Goal: Transaction & Acquisition: Purchase product/service

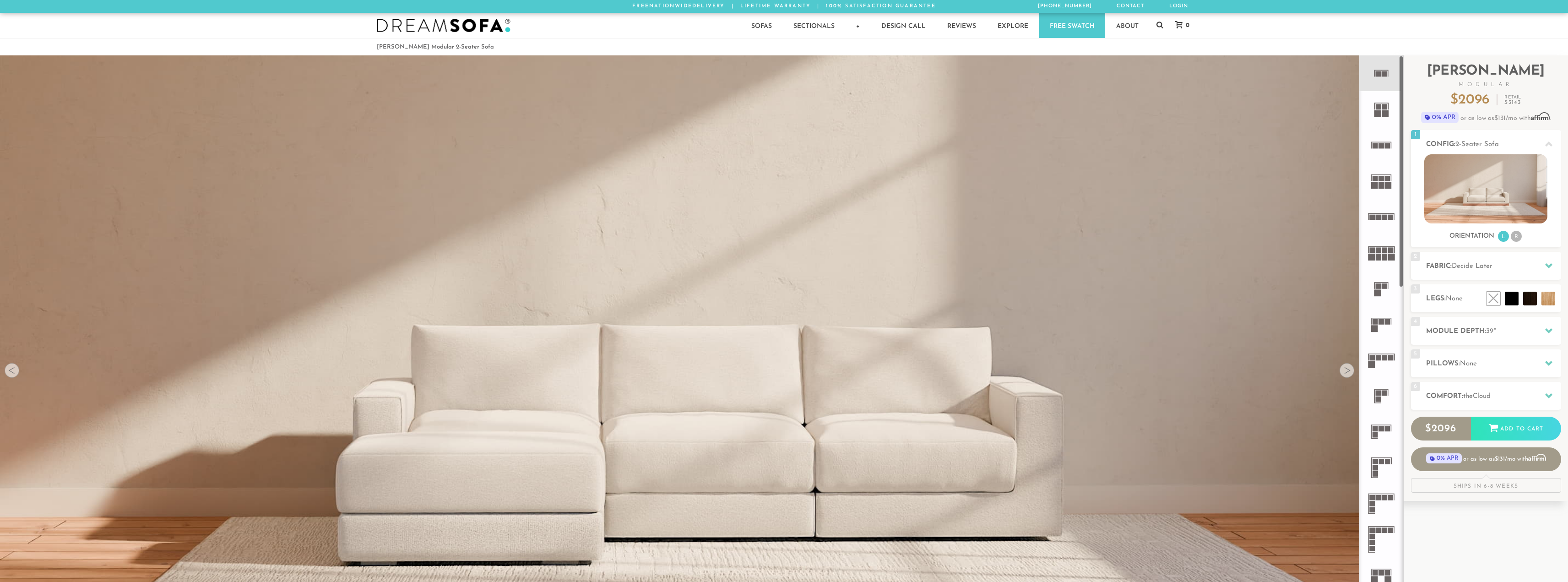
click at [1382, 107] on rect at bounding box center [1384, 107] width 5 height 5
click at [1381, 82] on icon at bounding box center [1381, 73] width 36 height 36
click at [1517, 239] on li "R" at bounding box center [1516, 236] width 11 height 11
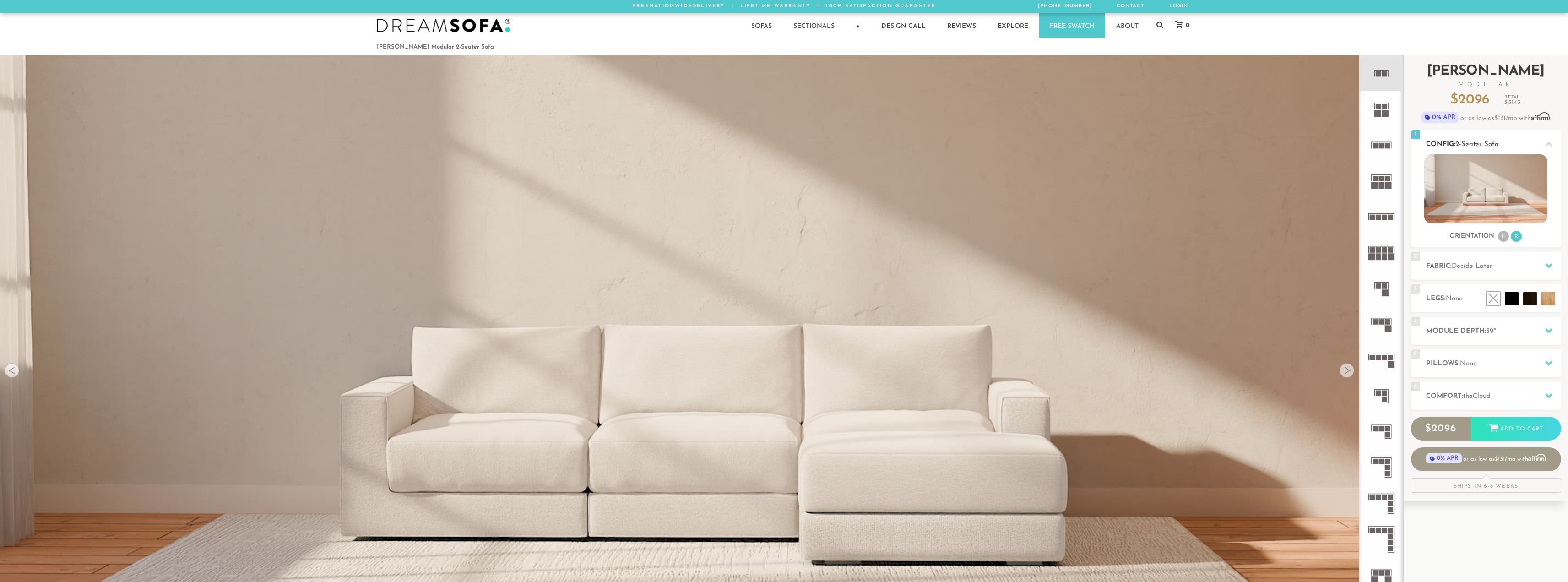
click at [1505, 237] on li "L" at bounding box center [1503, 236] width 11 height 11
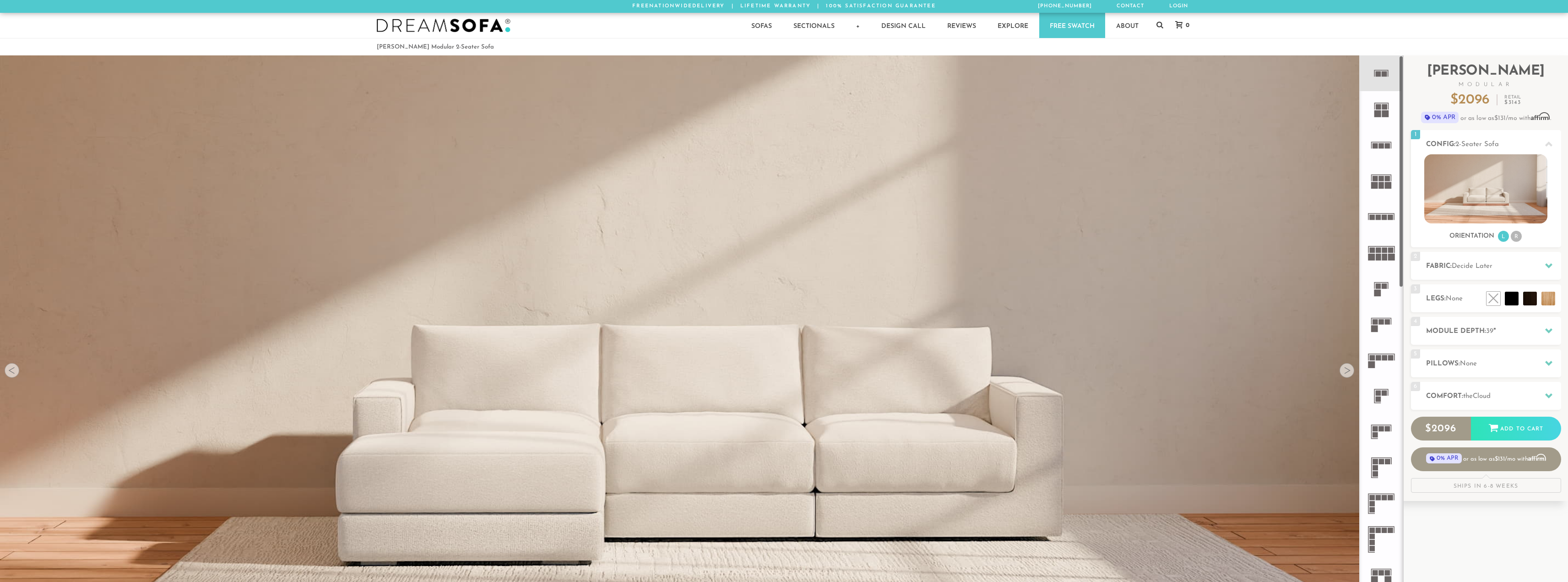
click at [1389, 146] on rect at bounding box center [1387, 146] width 5 height 5
click at [1379, 77] on rect at bounding box center [1378, 74] width 5 height 5
click at [1455, 265] on span "Decide Later" at bounding box center [1472, 266] width 41 height 7
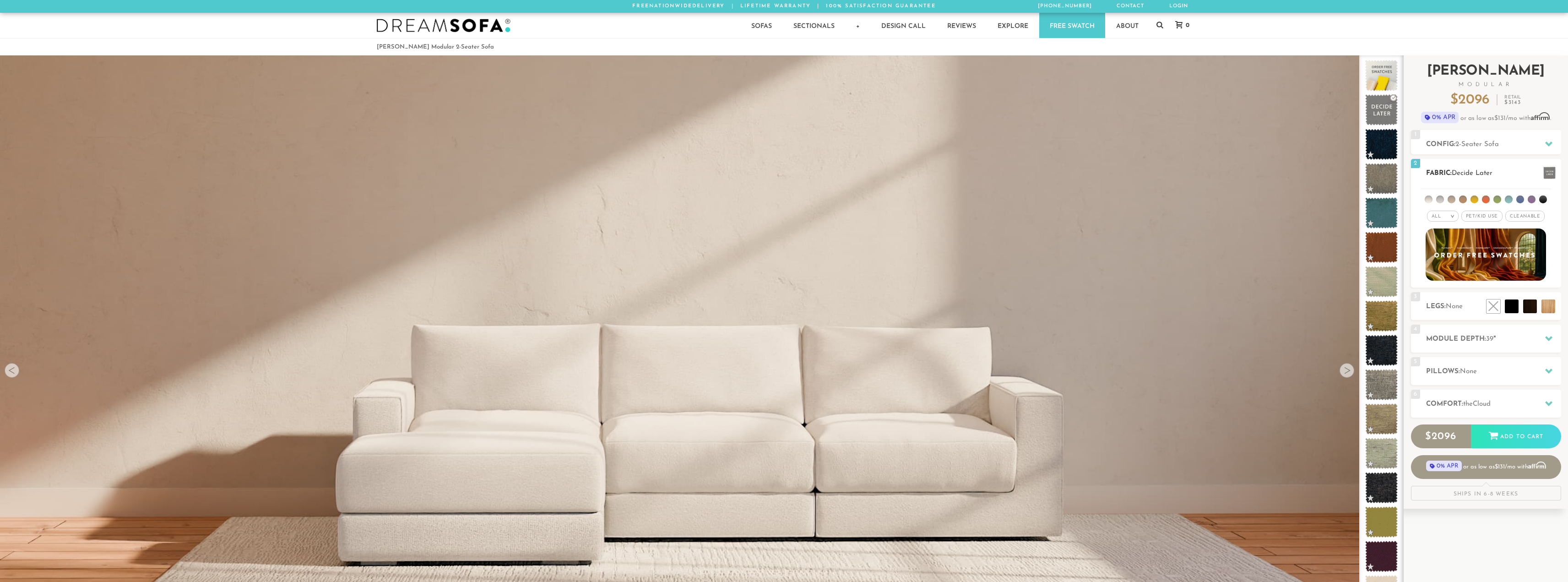
click at [1531, 198] on li at bounding box center [1531, 199] width 8 height 8
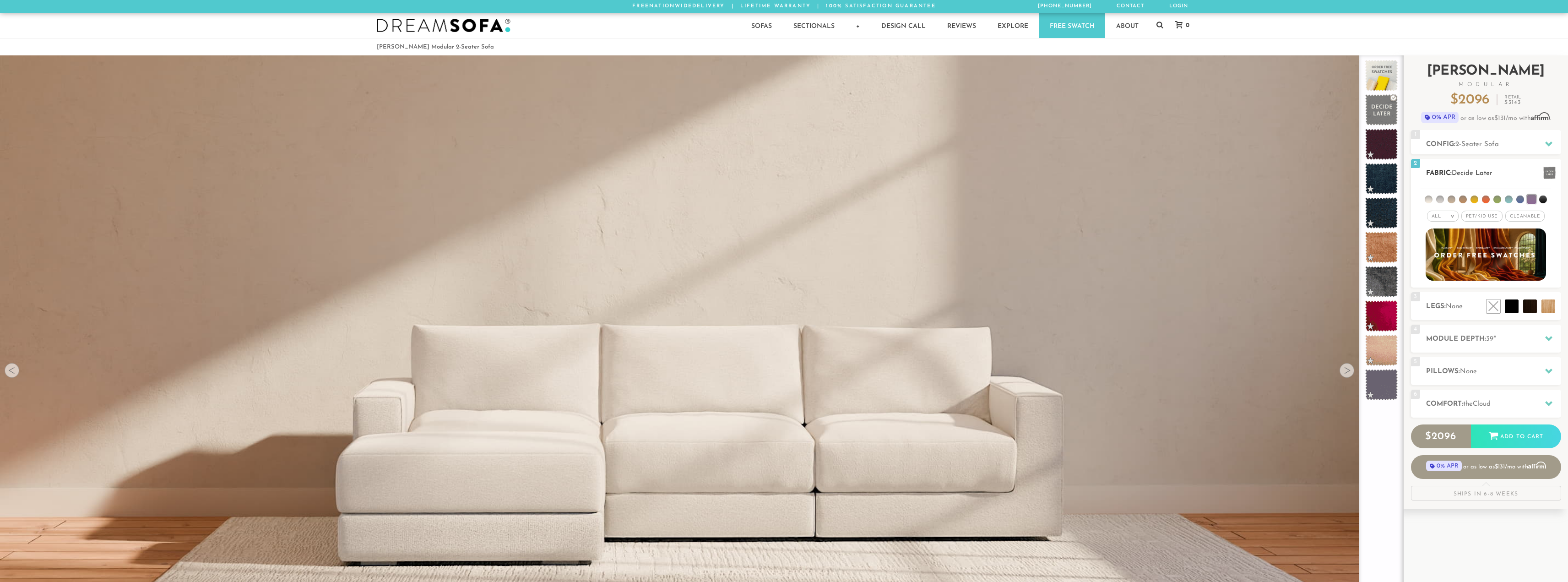
click at [1438, 198] on li at bounding box center [1440, 199] width 8 height 8
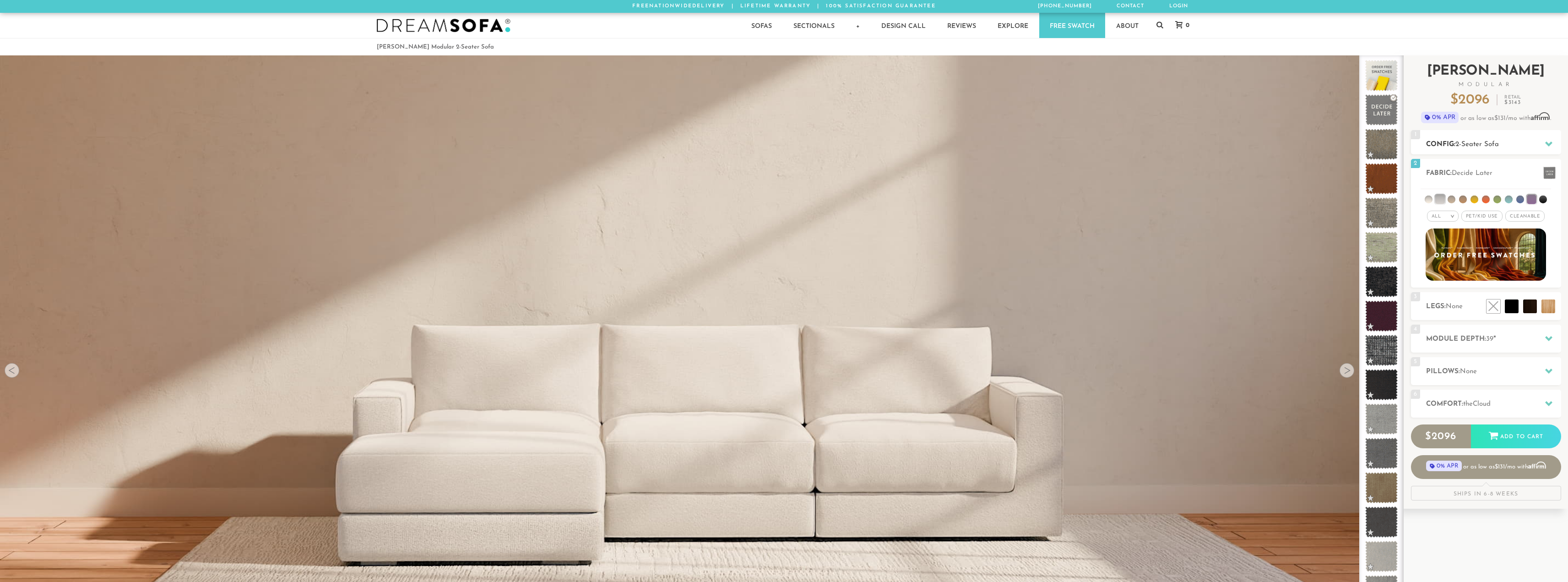
click at [1479, 142] on span "2-Seater Sofa" at bounding box center [1477, 144] width 43 height 7
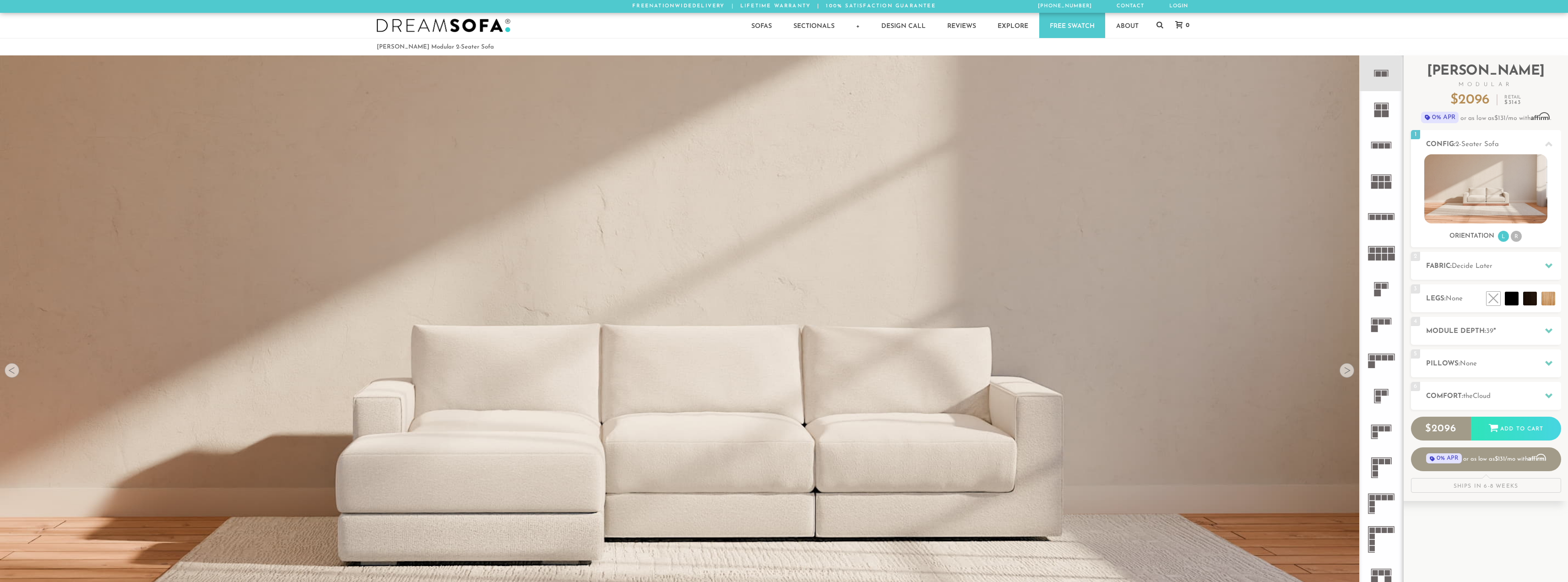
click at [1348, 372] on div at bounding box center [1347, 370] width 15 height 15
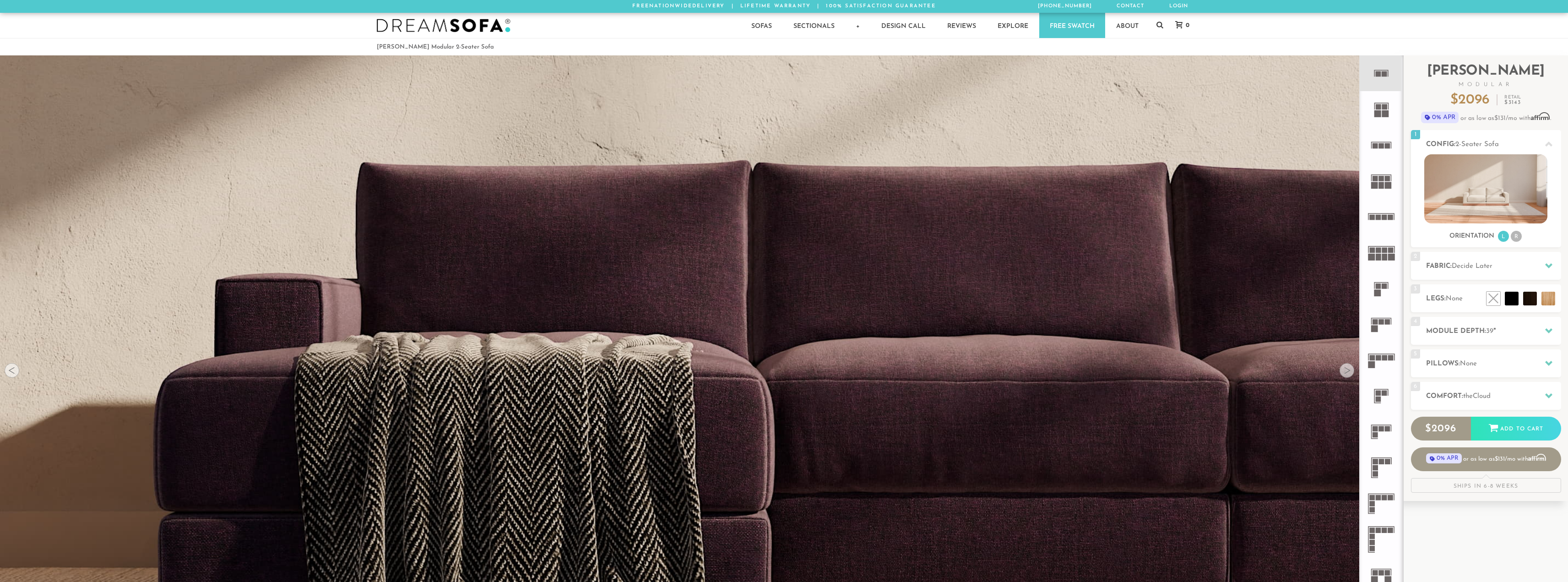
click at [1348, 372] on div at bounding box center [1347, 370] width 15 height 15
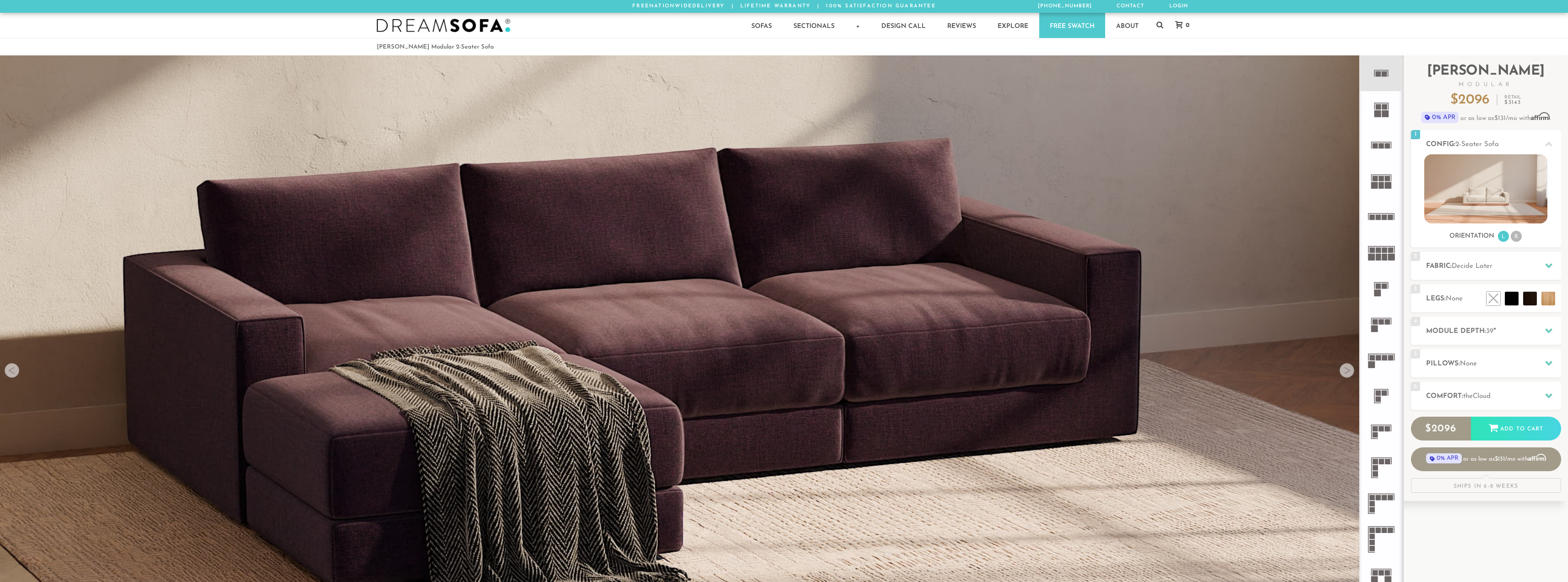
click at [1348, 372] on div at bounding box center [1347, 370] width 15 height 15
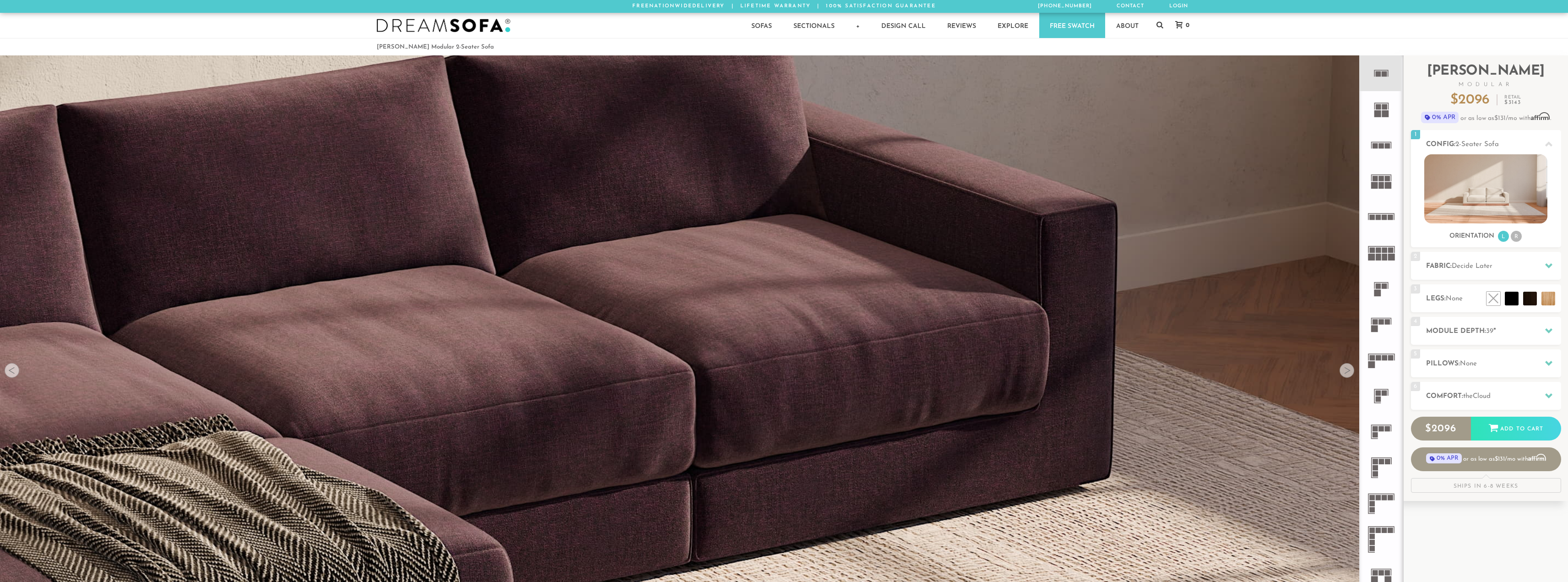
click at [1348, 372] on div at bounding box center [1347, 370] width 15 height 15
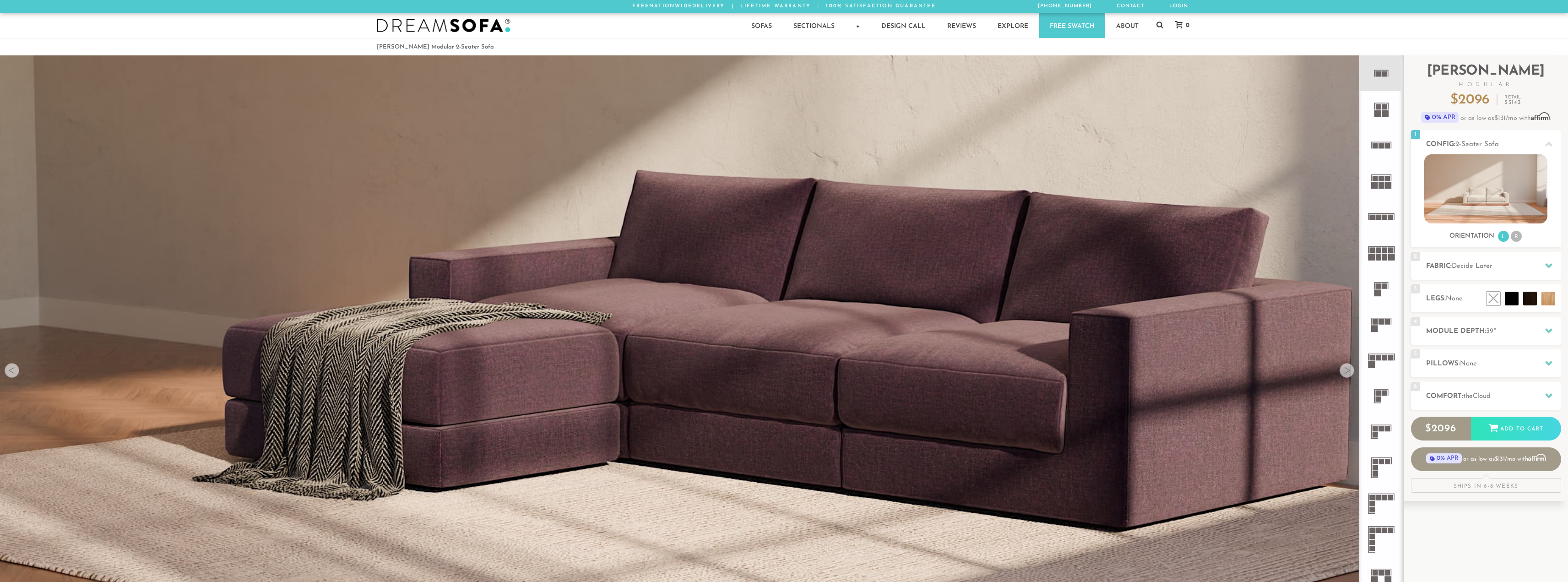
click at [1348, 372] on div at bounding box center [1347, 370] width 15 height 15
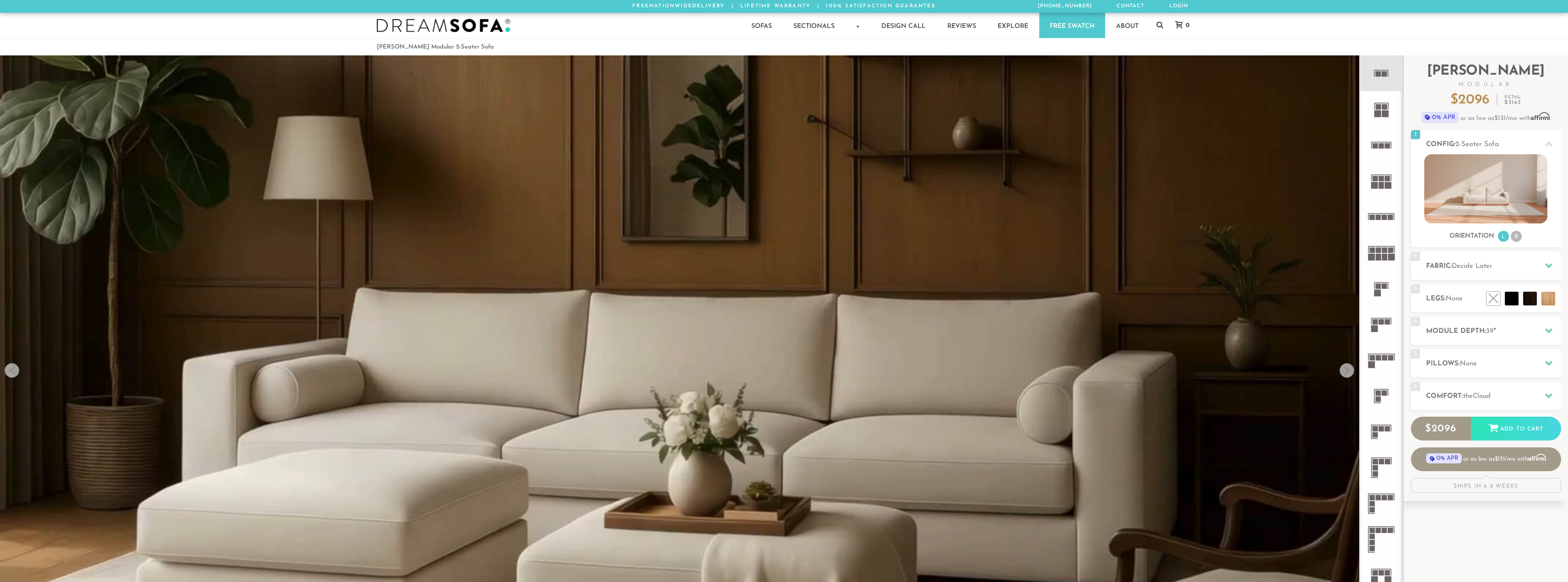
click at [1348, 372] on div at bounding box center [1347, 370] width 15 height 15
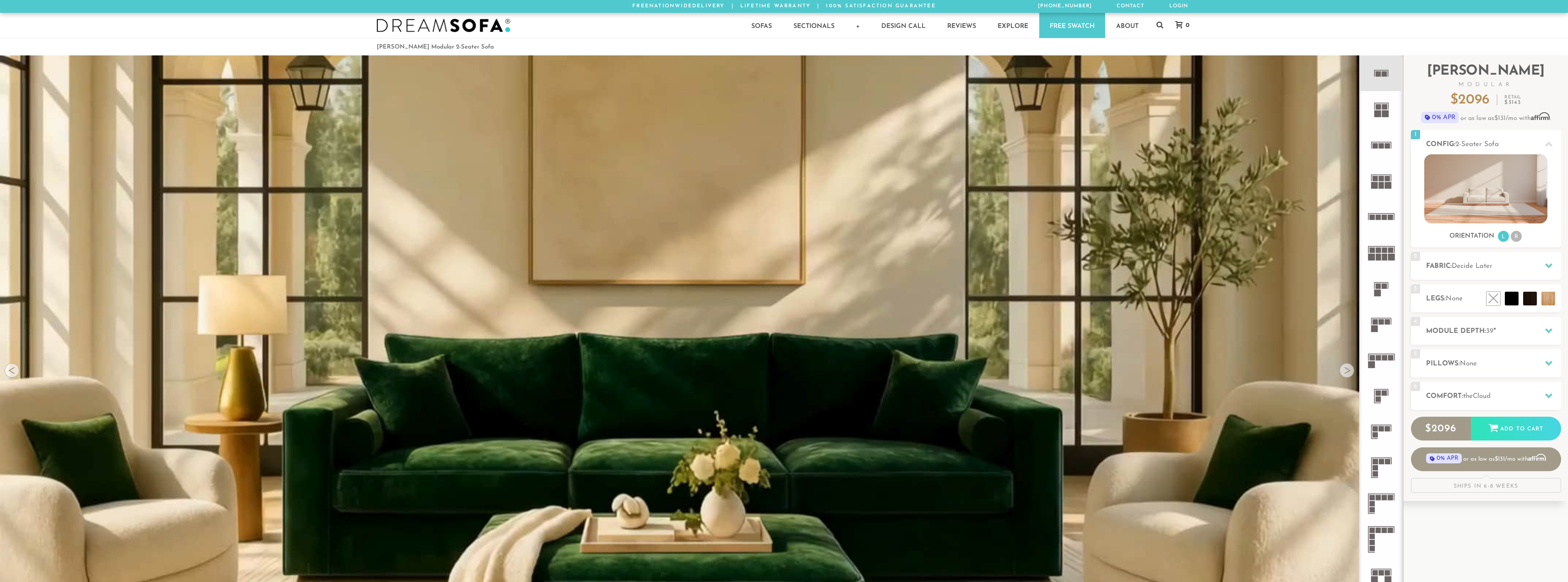
click at [1347, 370] on div at bounding box center [1347, 370] width 15 height 15
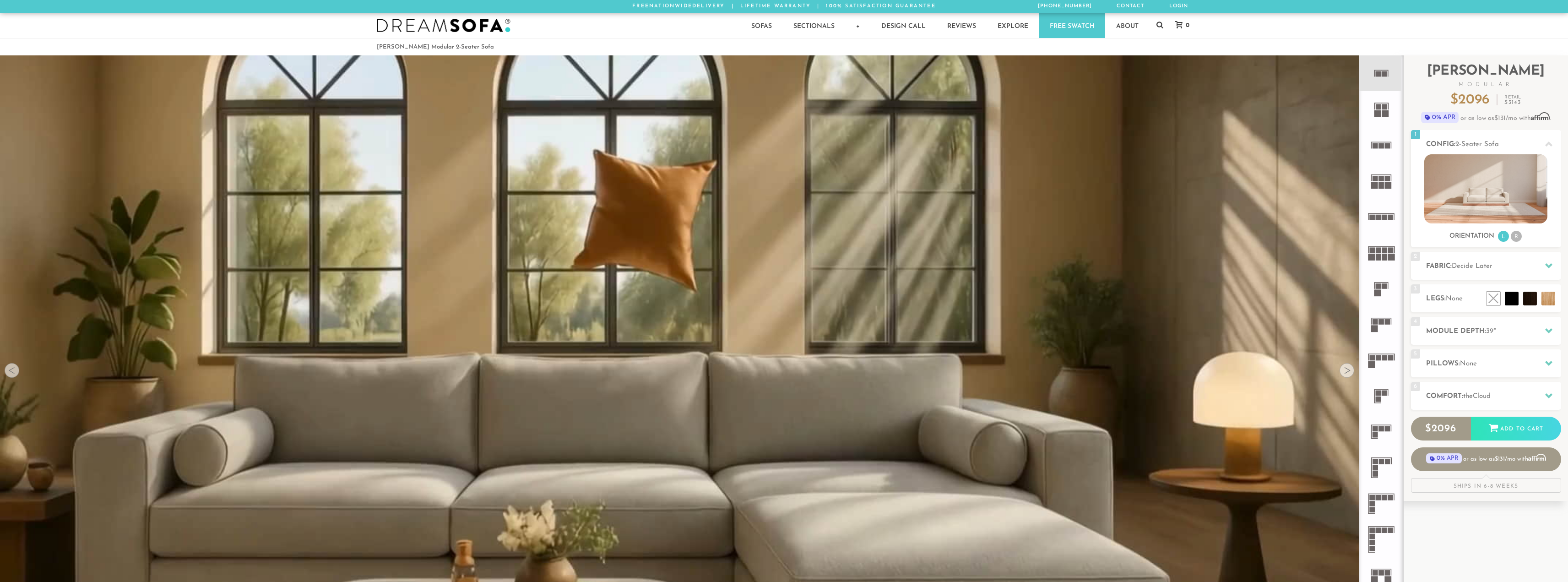
click at [1347, 370] on div at bounding box center [1347, 370] width 15 height 15
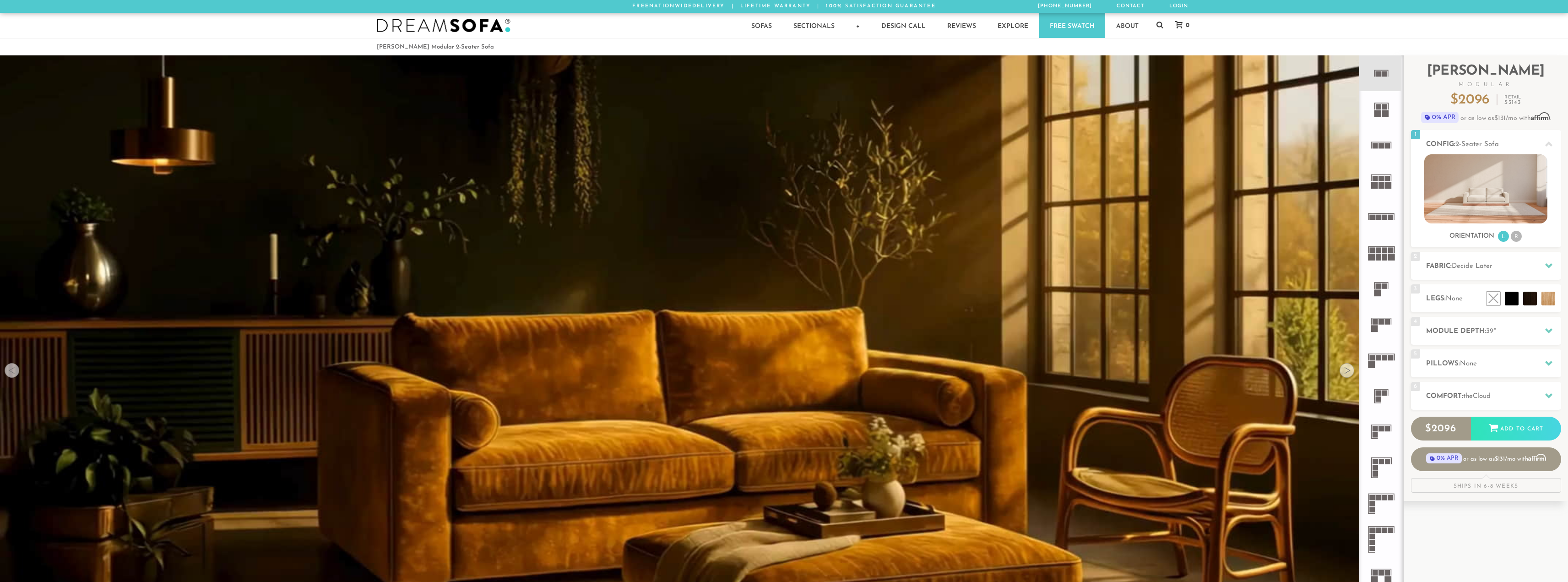
click at [1347, 370] on div at bounding box center [1347, 370] width 15 height 15
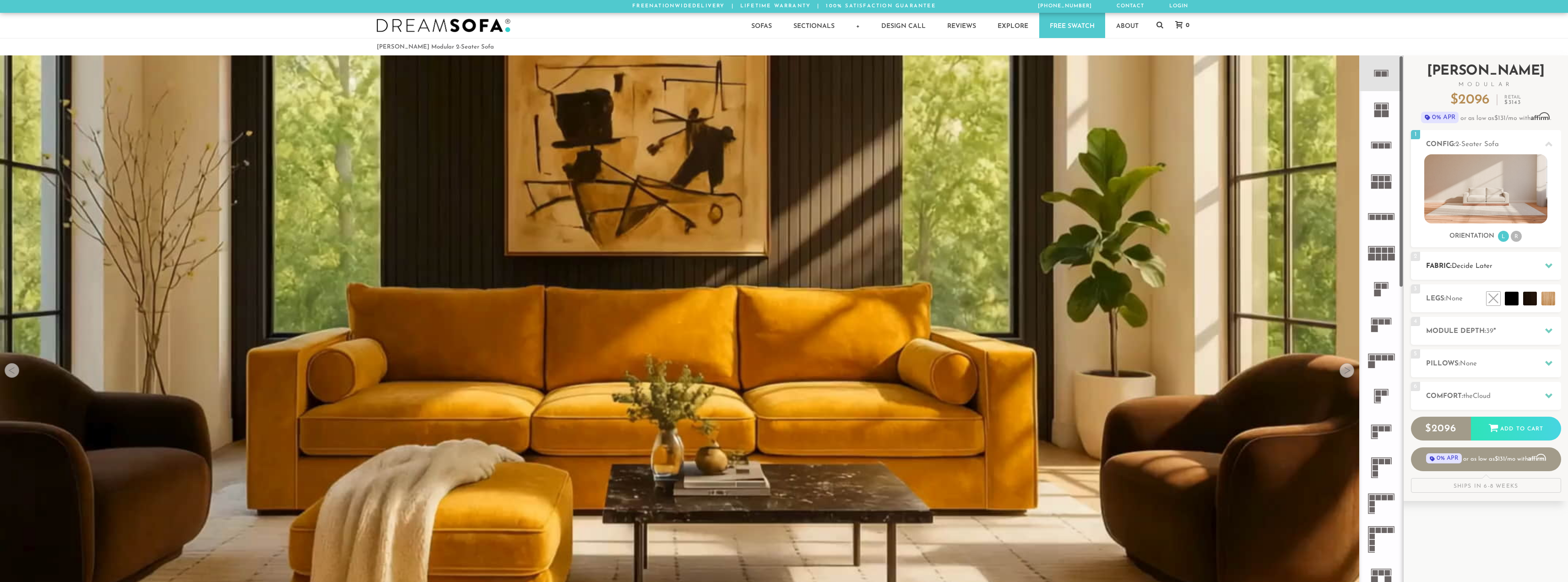
click at [1490, 266] on span "Decide Later" at bounding box center [1472, 266] width 41 height 7
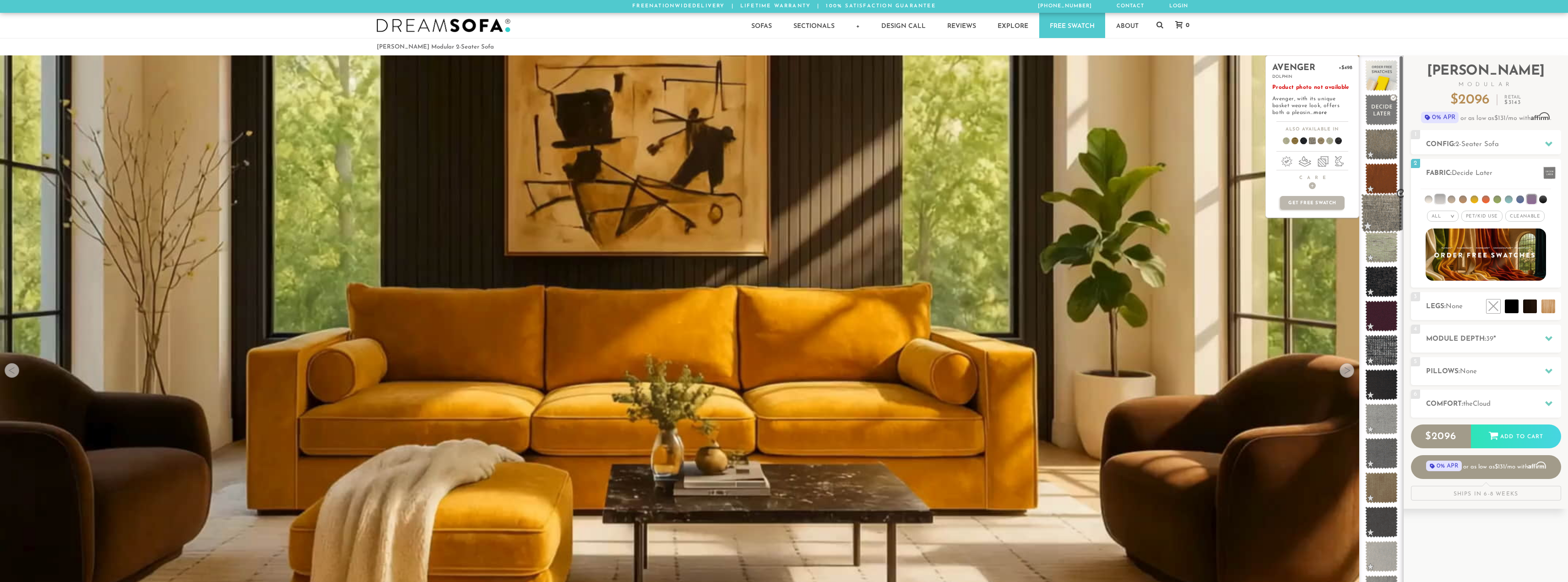
click at [1386, 220] on span at bounding box center [1381, 213] width 41 height 39
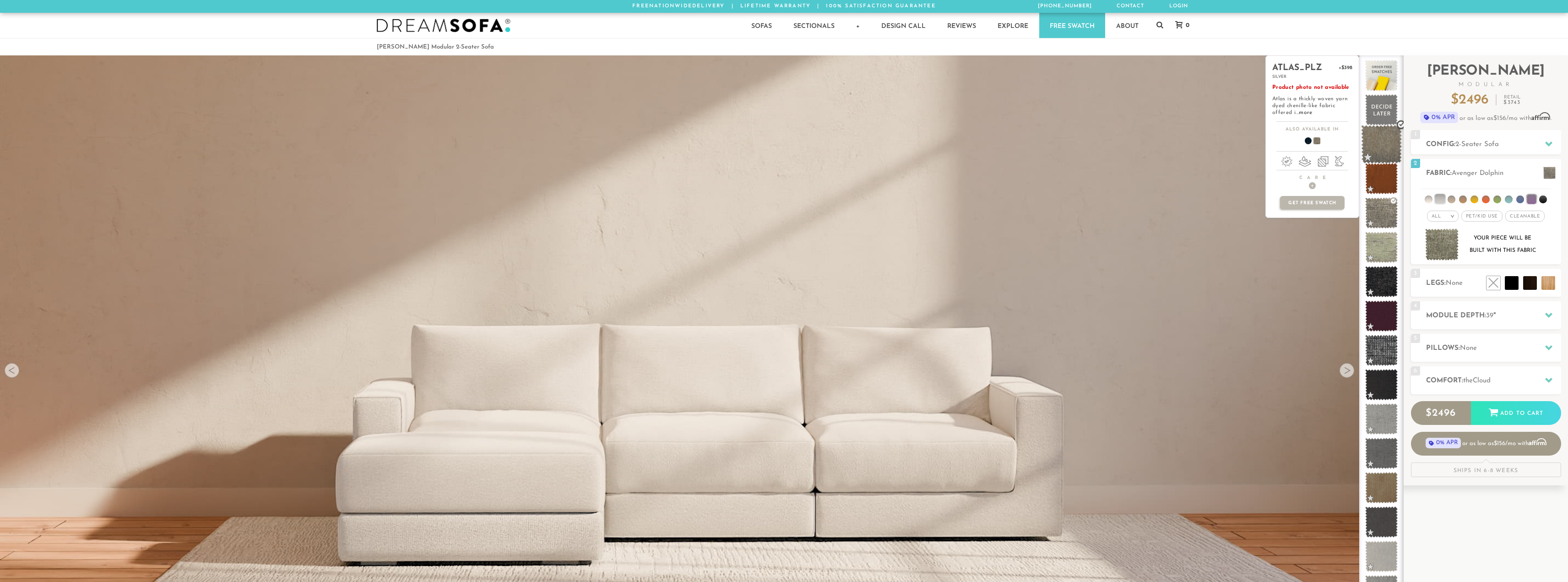
click at [1379, 151] on span at bounding box center [1381, 144] width 41 height 39
click at [1381, 212] on span at bounding box center [1381, 213] width 41 height 39
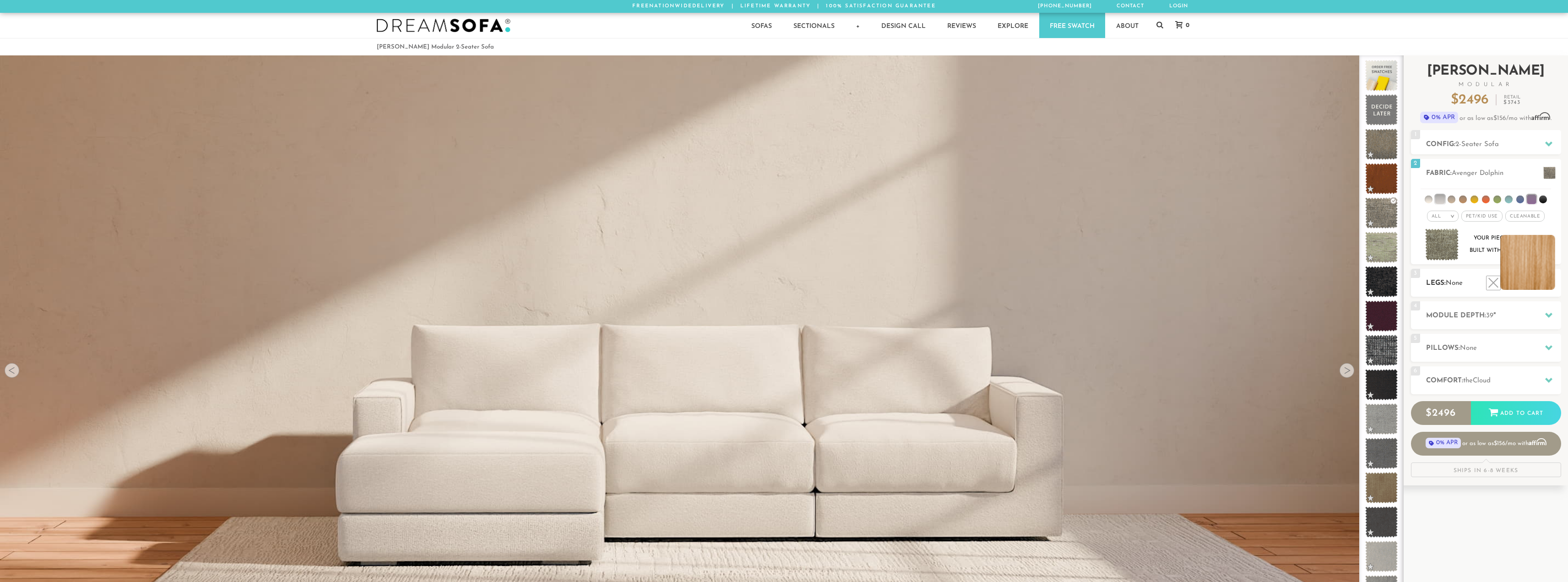
click at [1550, 287] on li at bounding box center [1528, 262] width 55 height 55
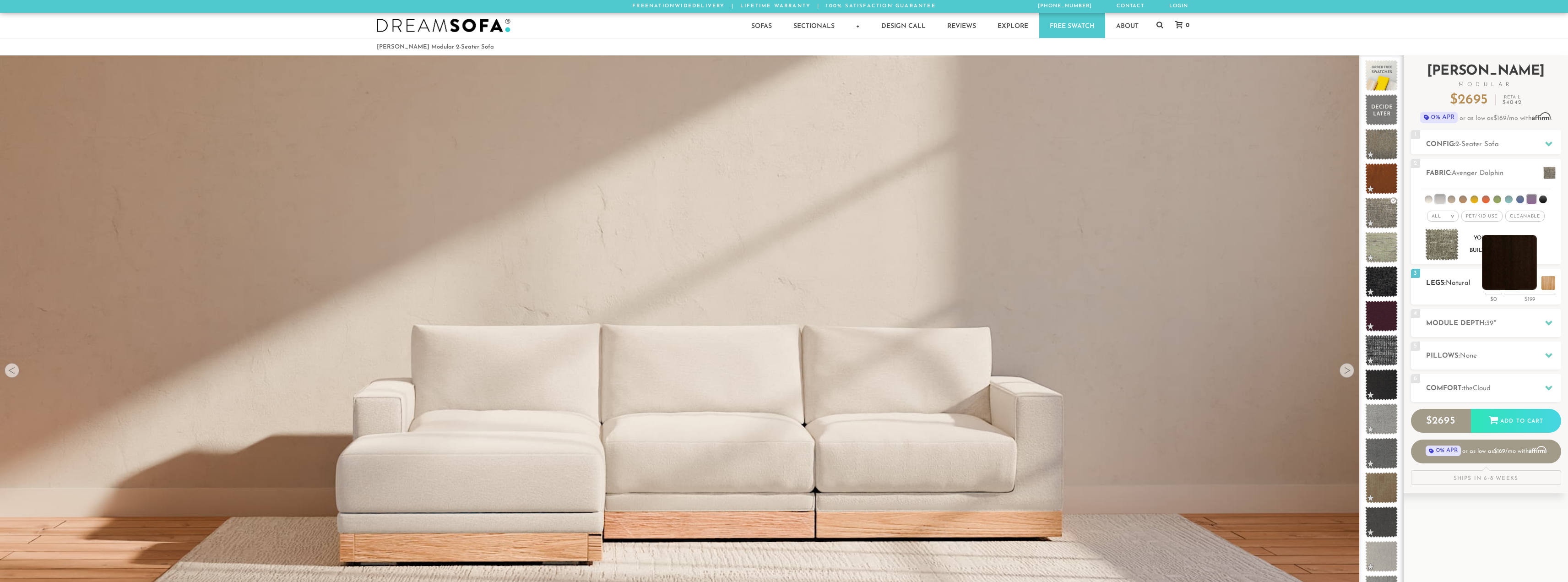
click at [1527, 282] on li at bounding box center [1510, 262] width 55 height 55
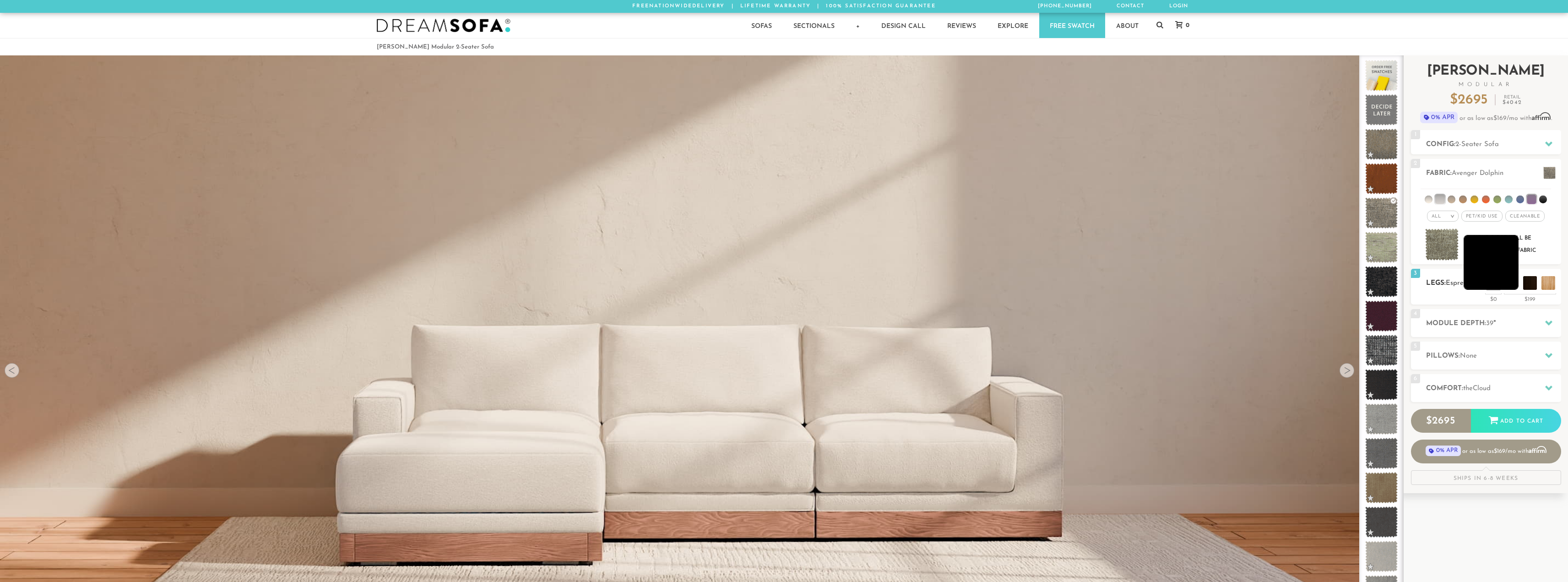
click at [1509, 282] on li at bounding box center [1491, 262] width 55 height 55
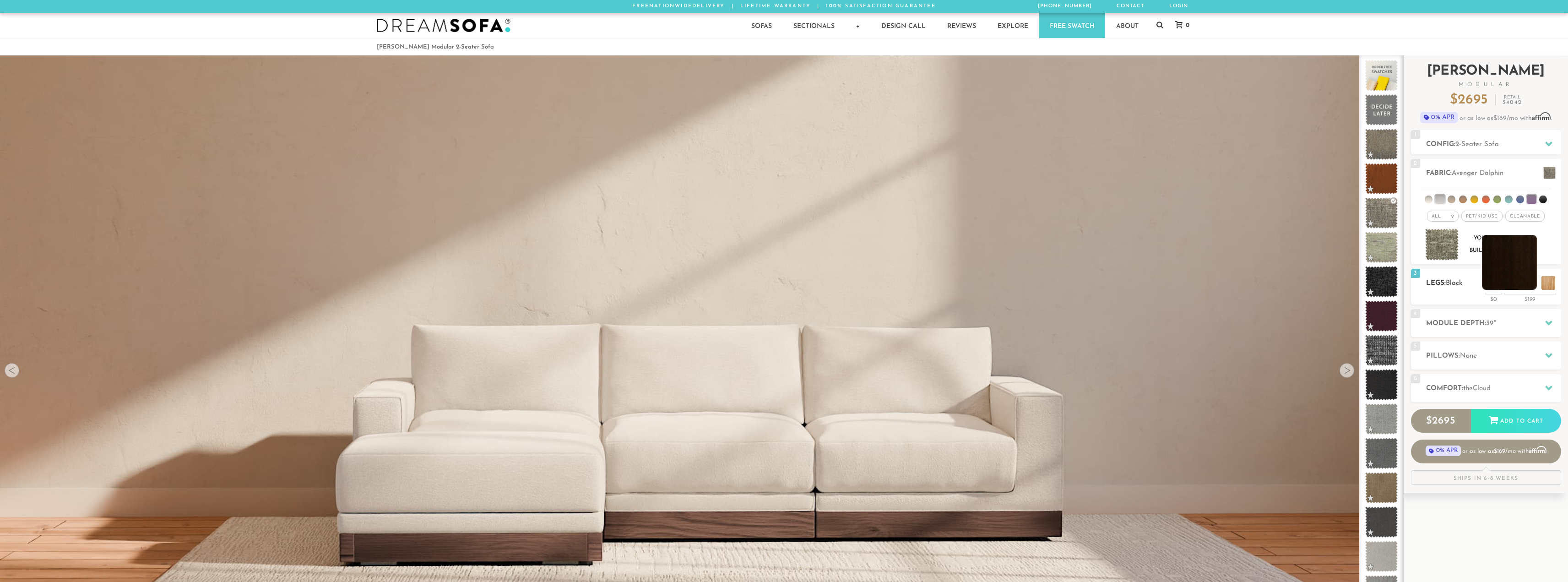
click at [1528, 281] on li at bounding box center [1510, 262] width 55 height 55
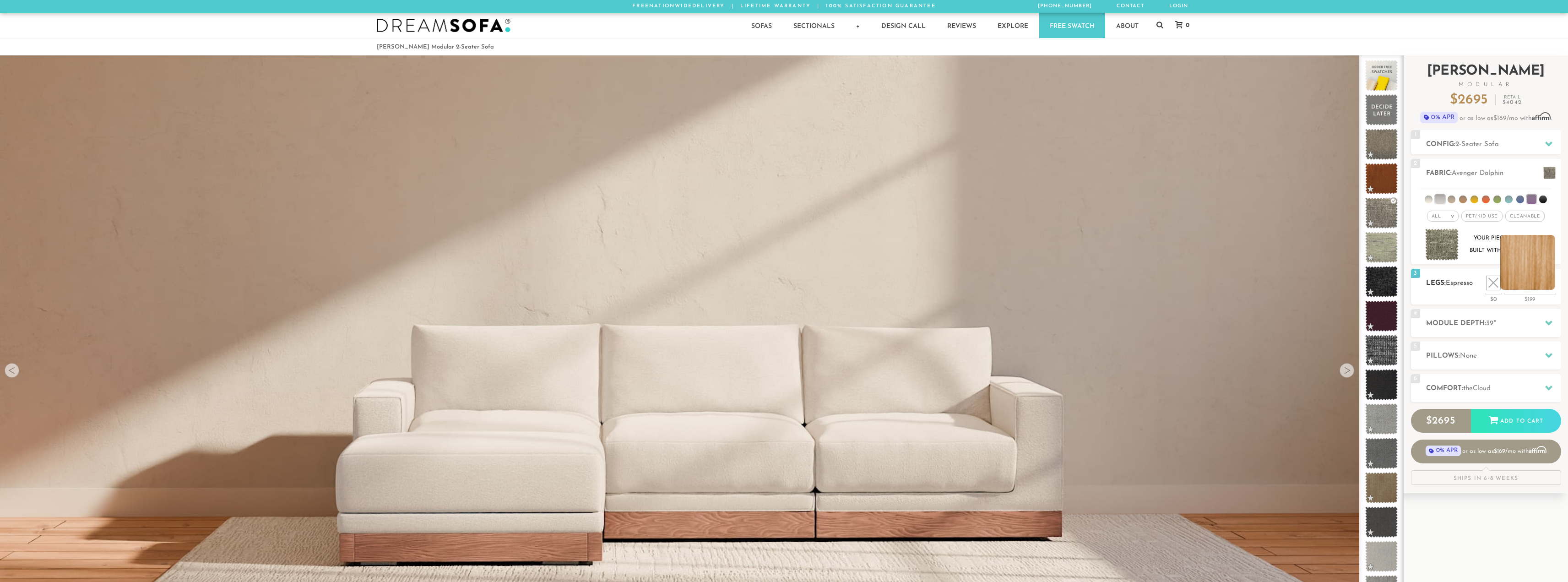
click at [1551, 286] on li at bounding box center [1528, 262] width 55 height 55
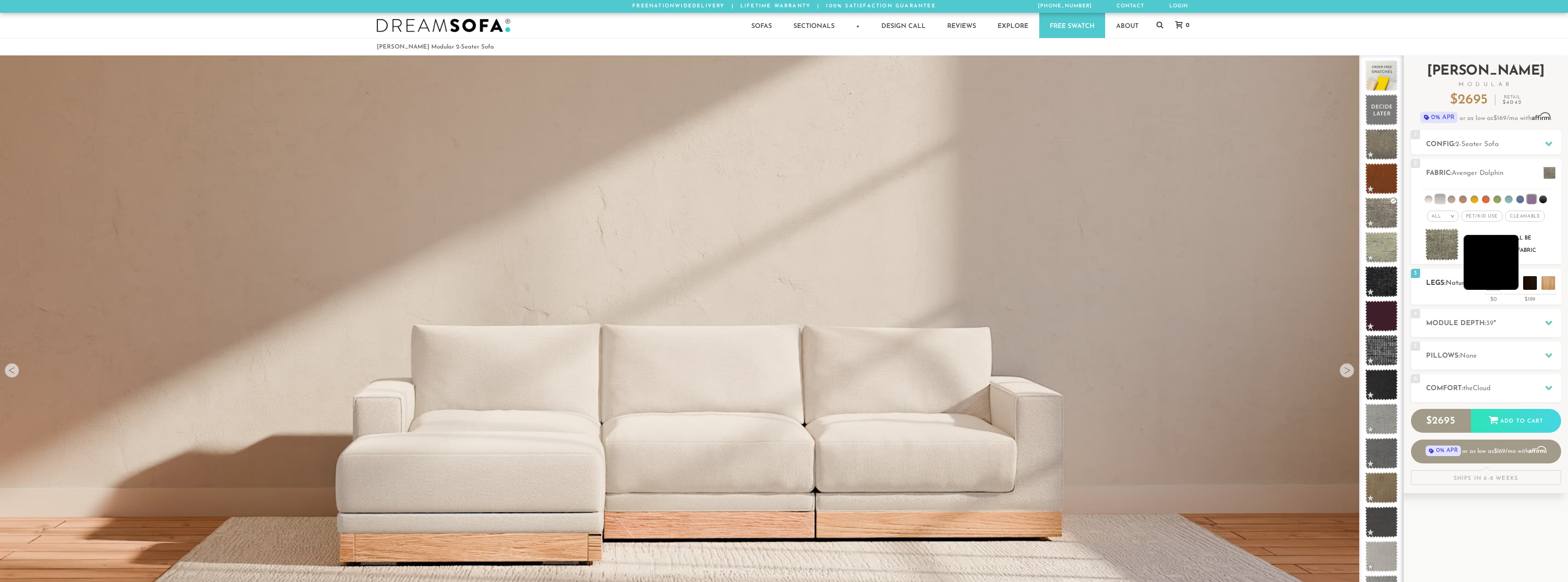
click at [1508, 286] on li at bounding box center [1491, 262] width 55 height 55
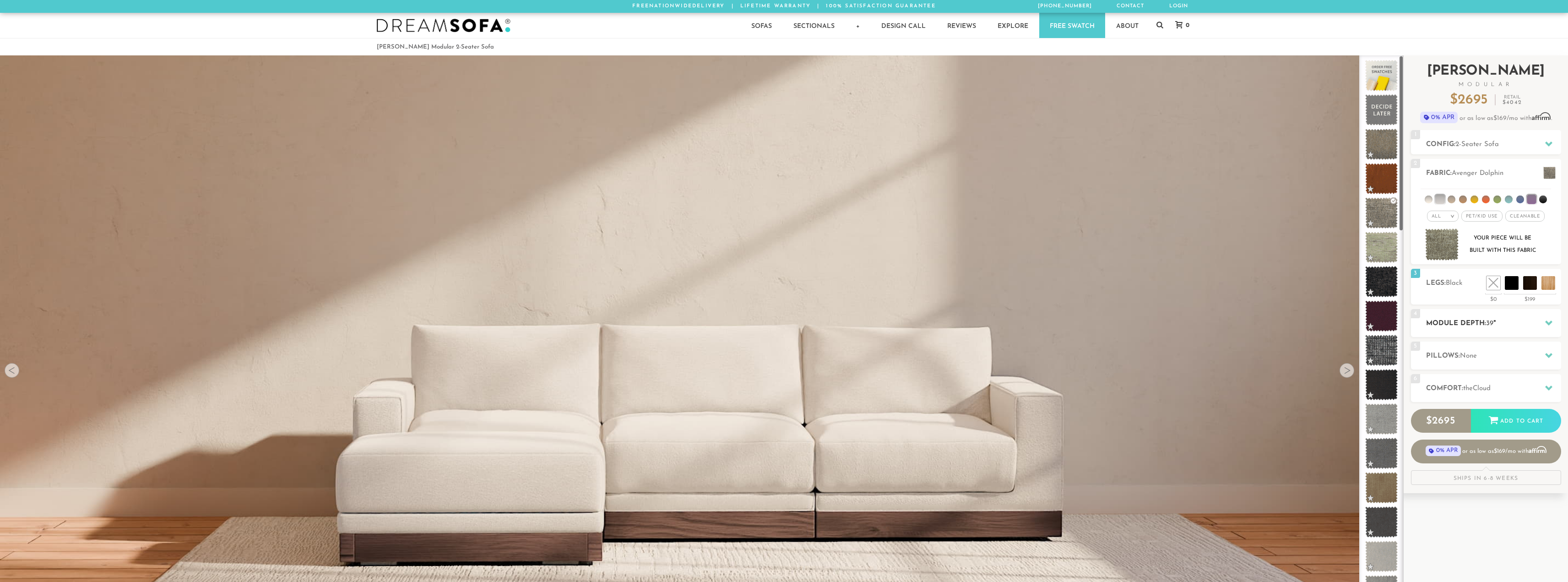
click at [1460, 322] on h2 "Module Depth: 39 "" at bounding box center [1494, 323] width 135 height 10
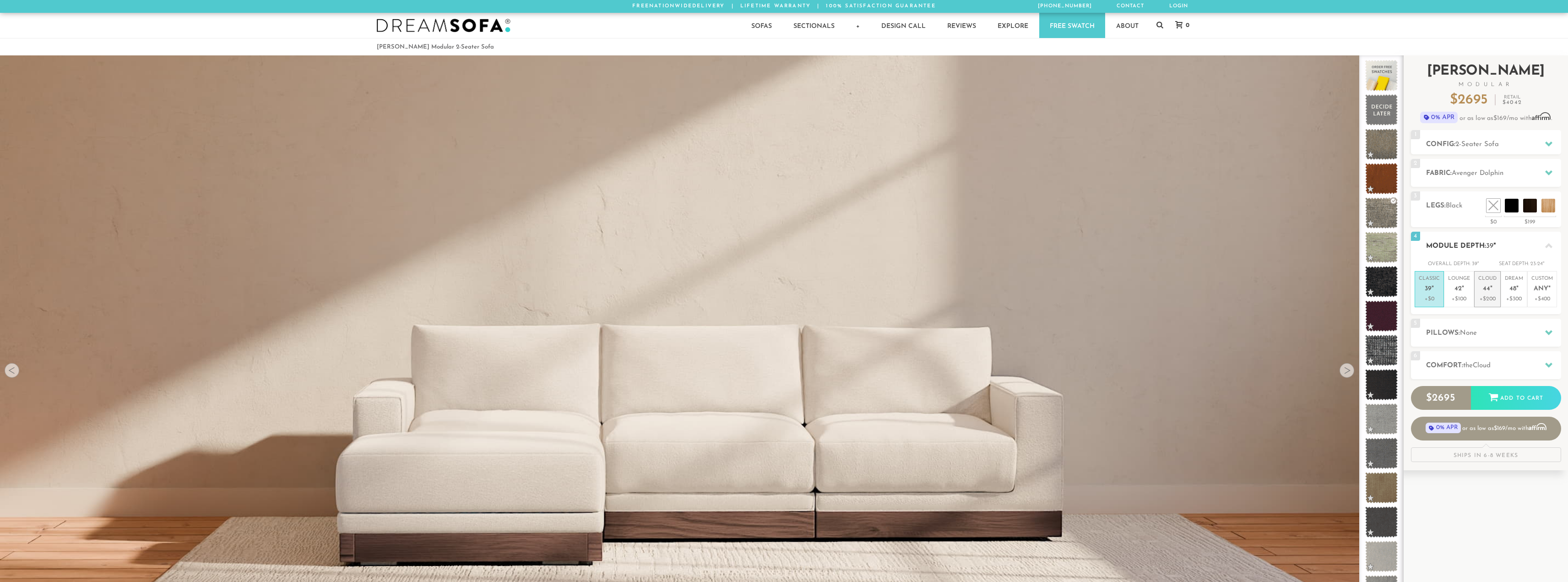
click at [1484, 290] on span "44" at bounding box center [1486, 289] width 7 height 8
click at [1496, 334] on h2 "Pillows: None" at bounding box center [1494, 333] width 135 height 10
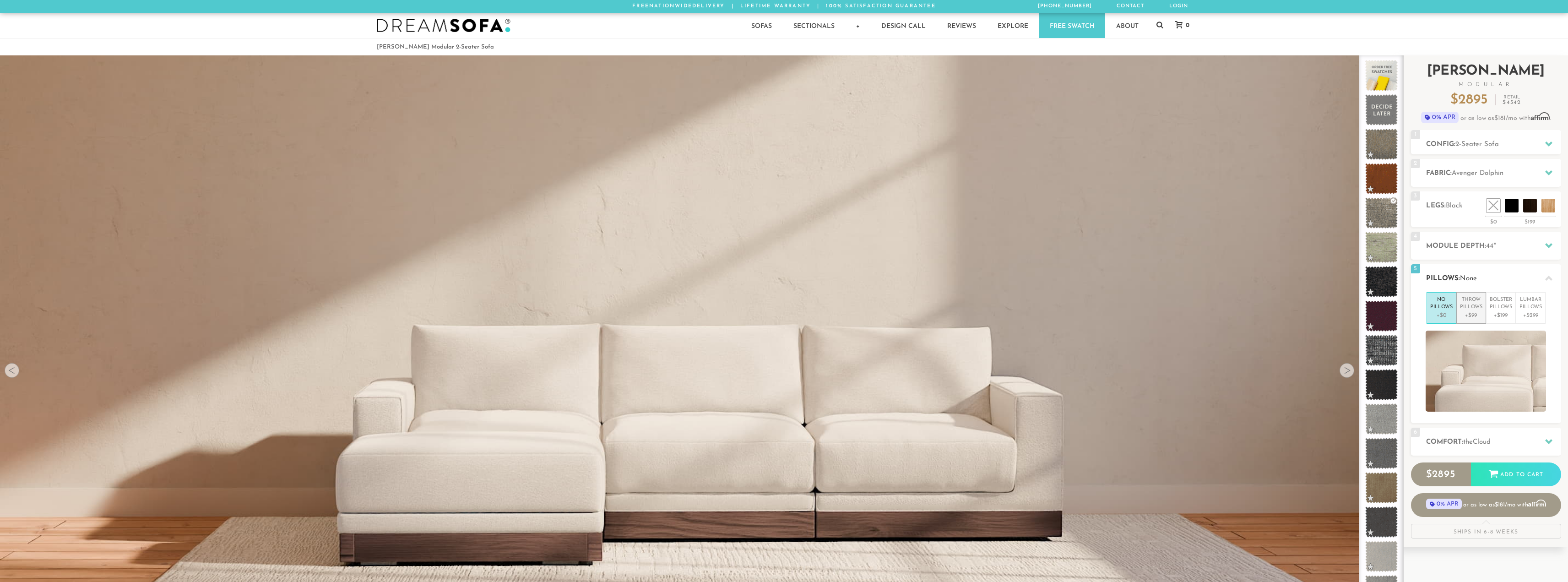
click at [1476, 310] on p "Throw Pillows" at bounding box center [1471, 304] width 23 height 15
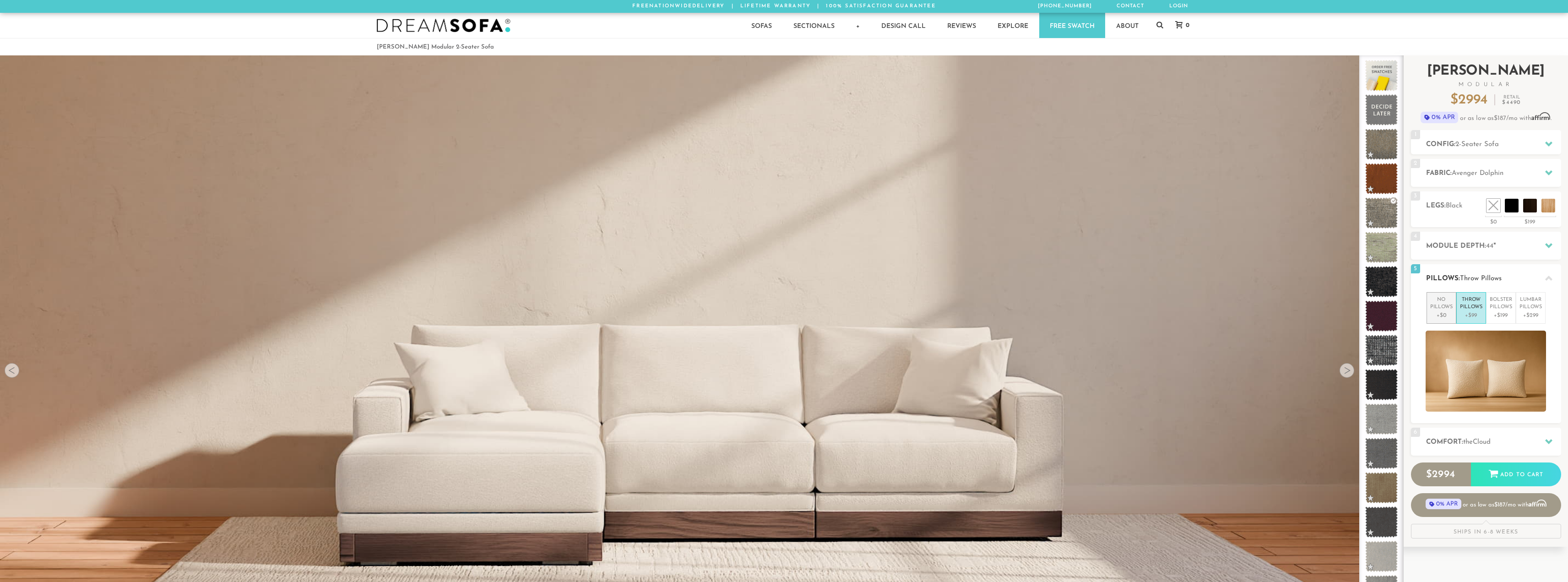
click at [1447, 309] on p "No Pillows" at bounding box center [1441, 304] width 23 height 15
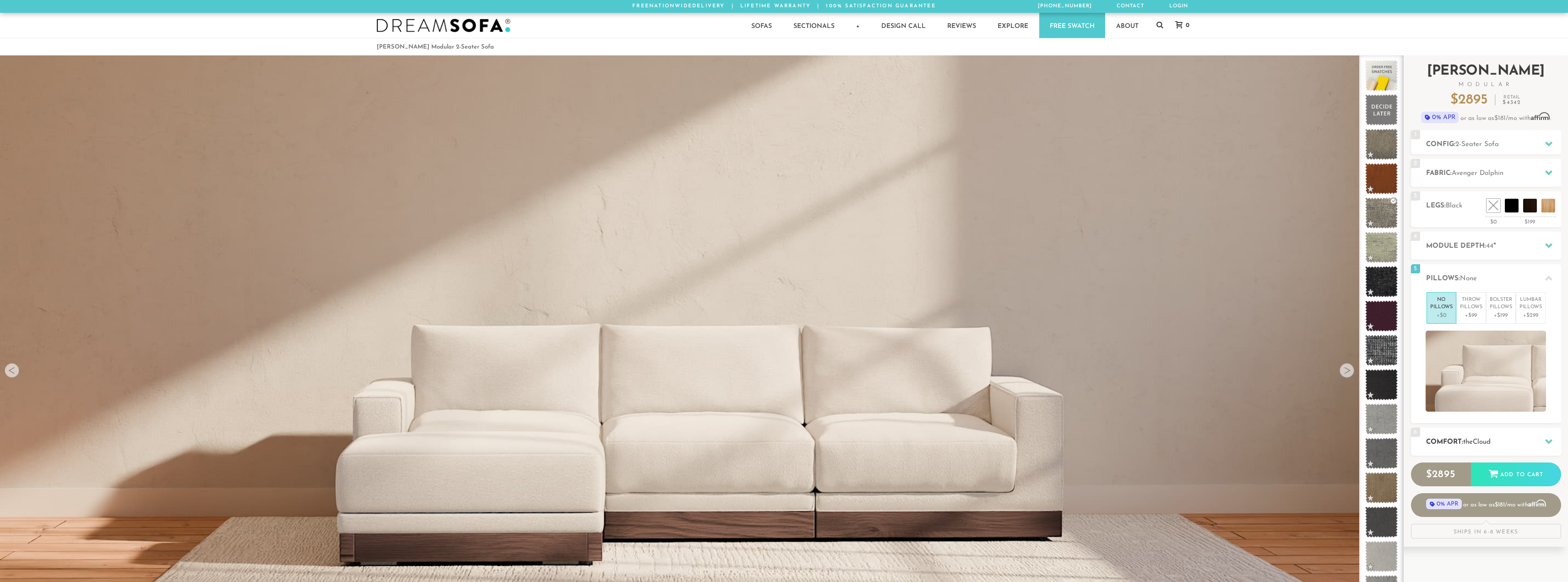
click at [1473, 439] on span "the" at bounding box center [1468, 442] width 10 height 7
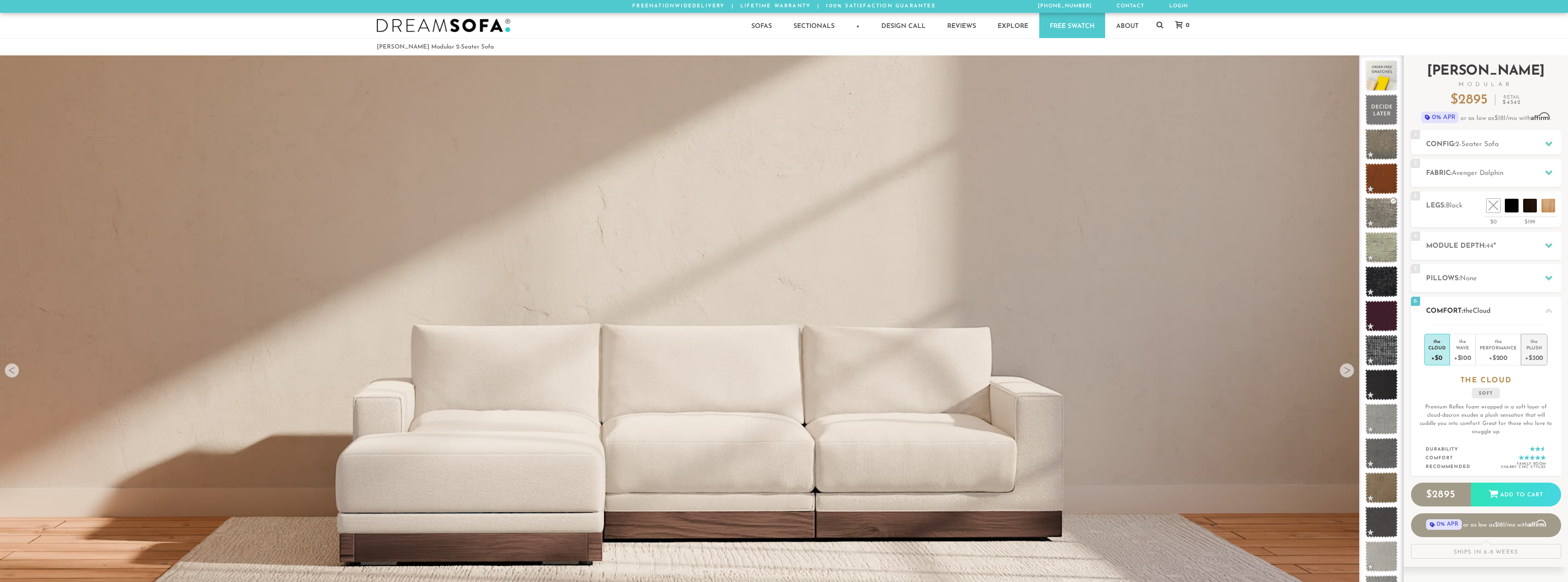
click at [1538, 357] on div "+$300" at bounding box center [1534, 357] width 18 height 13
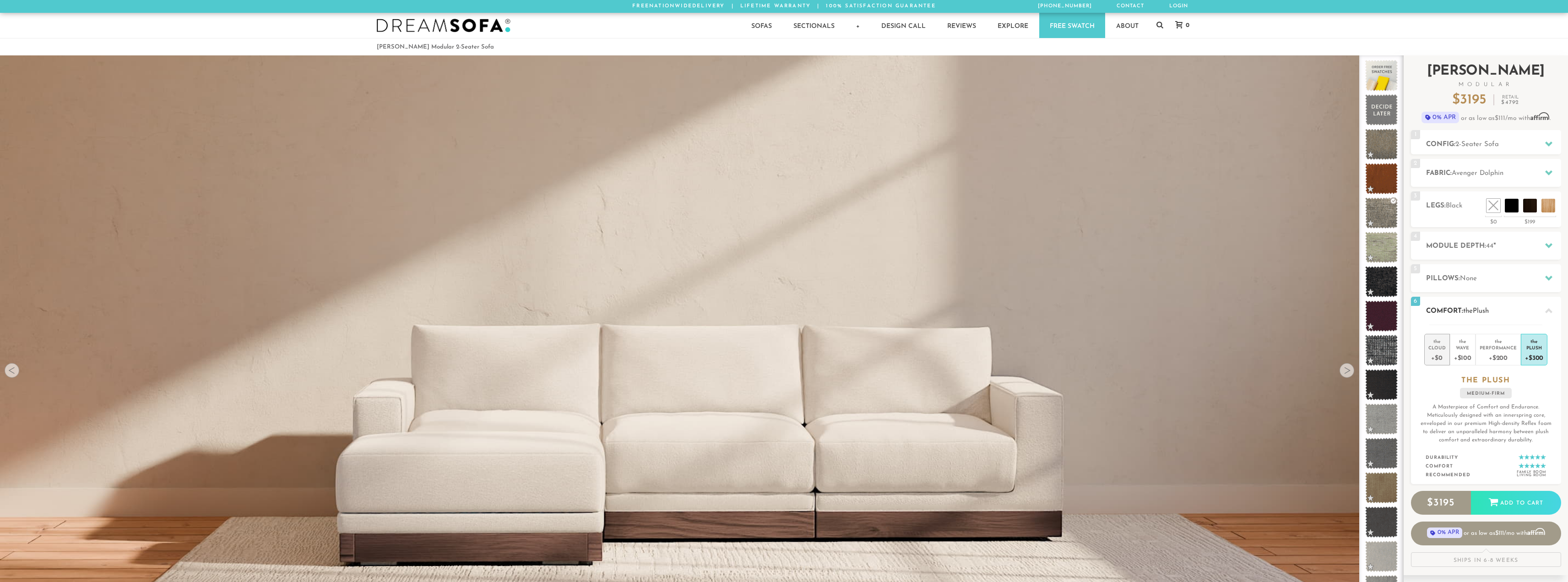
click at [1432, 356] on div "+$0" at bounding box center [1437, 357] width 18 height 13
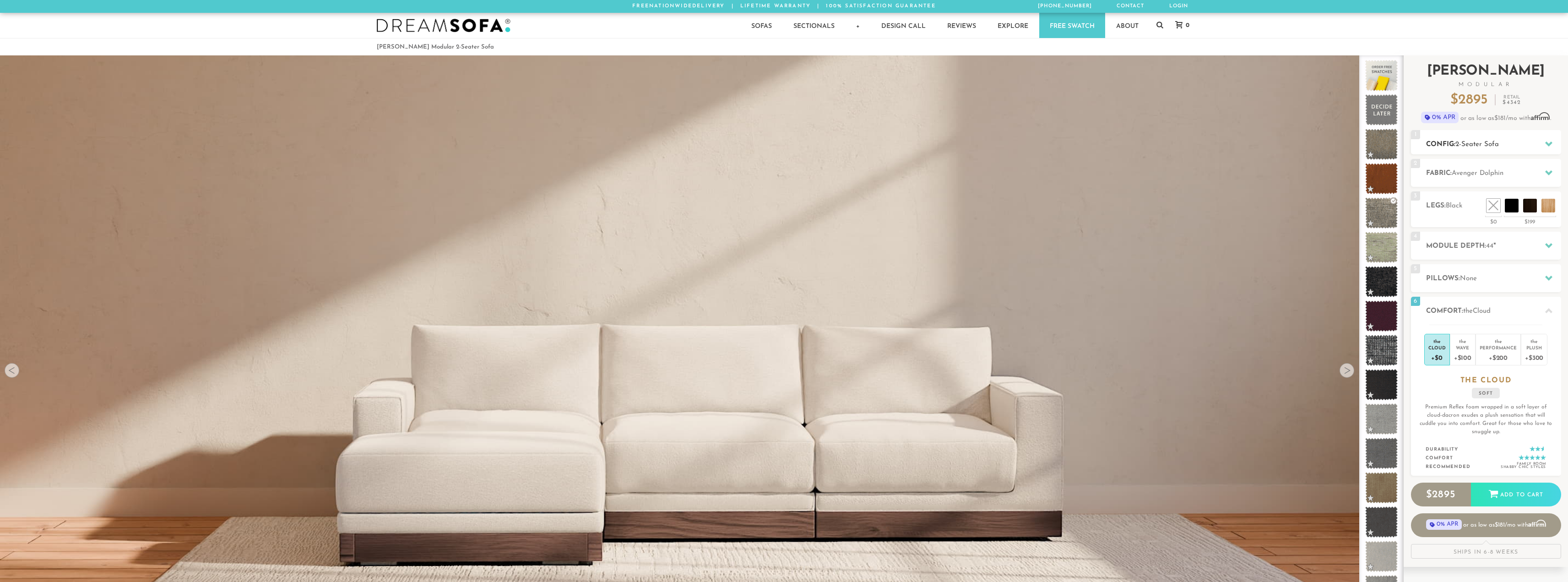
click at [1463, 145] on span "2-Seater Sofa" at bounding box center [1477, 144] width 43 height 7
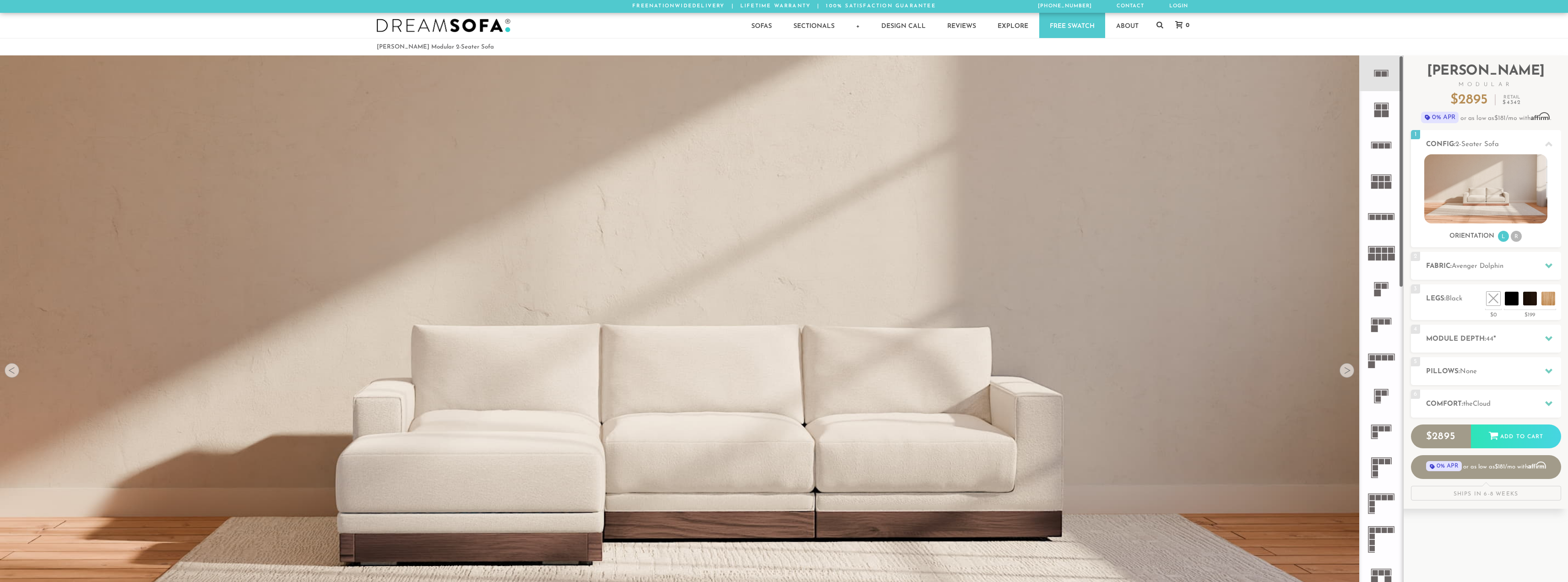
click at [1377, 535] on icon at bounding box center [1381, 539] width 36 height 36
click at [1384, 290] on icon at bounding box center [1381, 289] width 36 height 36
click at [1381, 332] on icon at bounding box center [1381, 324] width 36 height 36
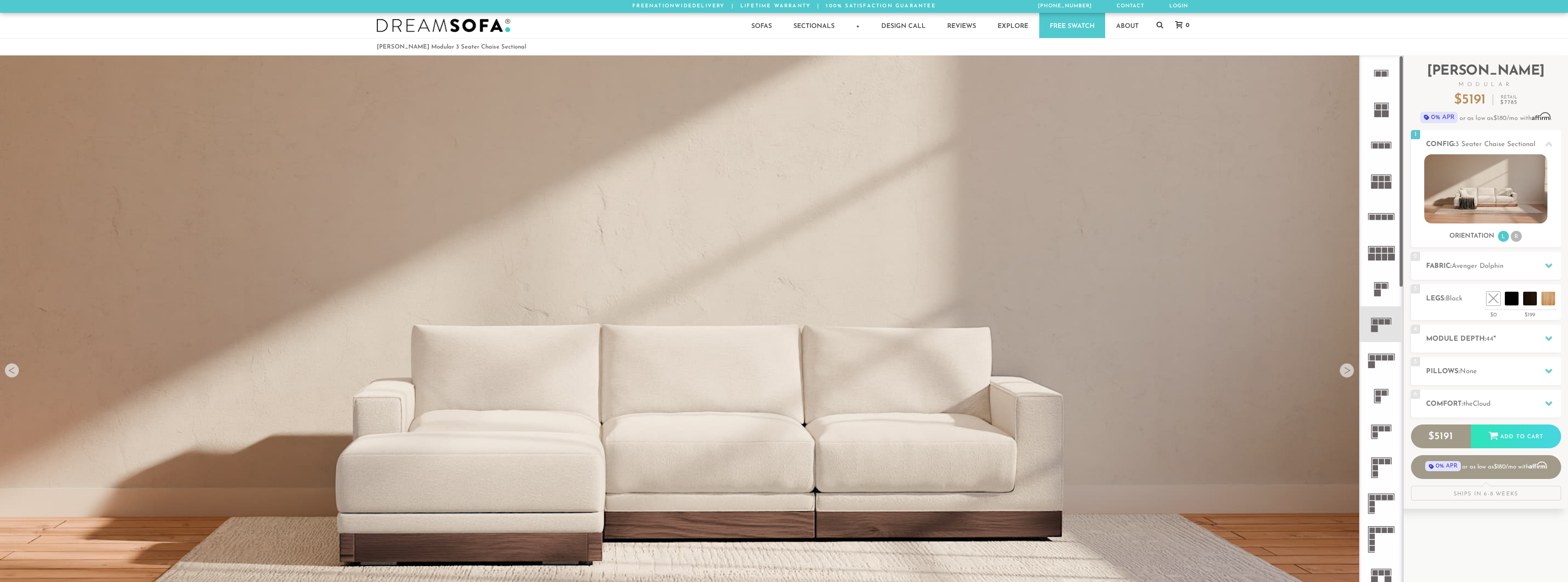
click at [1383, 71] on rect at bounding box center [1381, 71] width 14 height 1
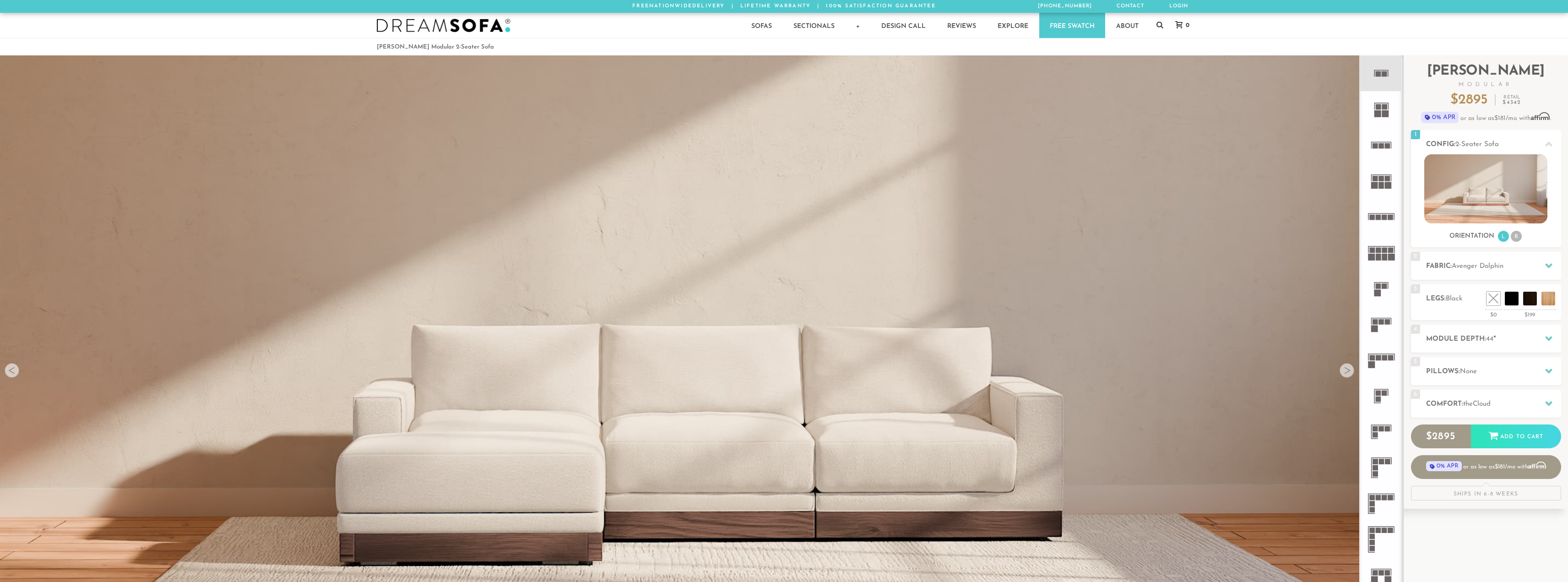
click at [1373, 321] on rect at bounding box center [1375, 321] width 5 height 5
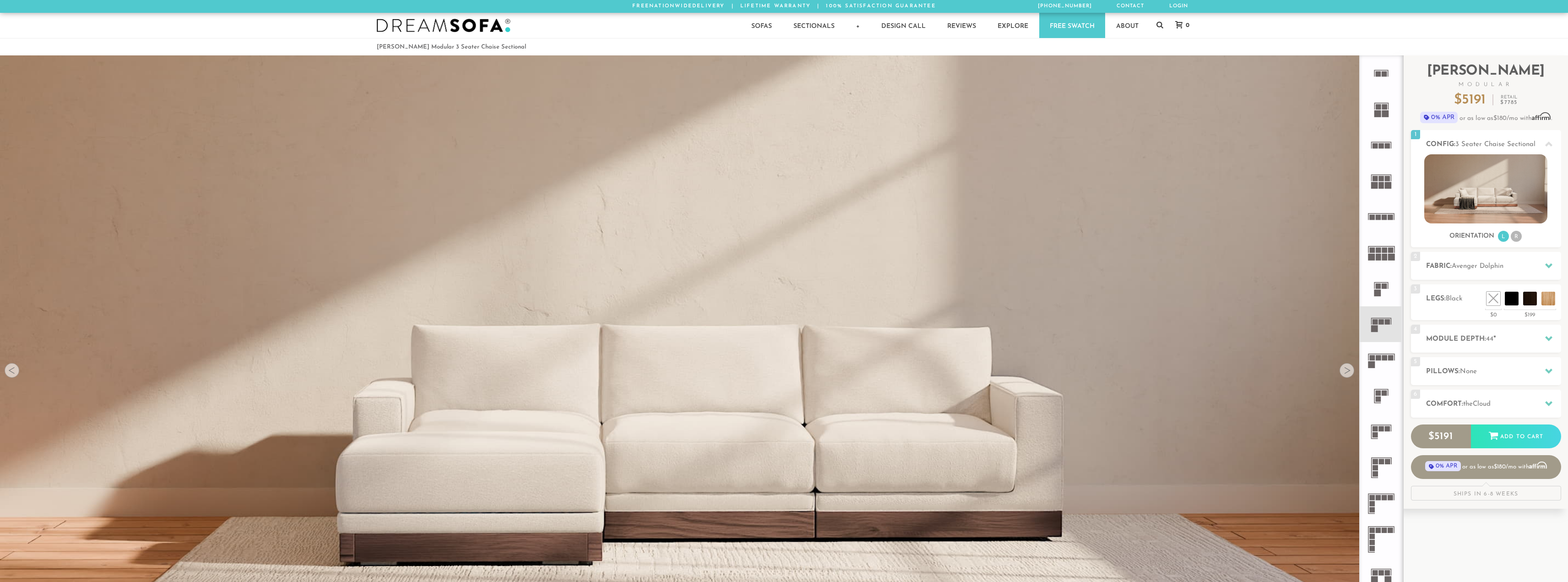
click at [1376, 75] on rect at bounding box center [1378, 74] width 5 height 5
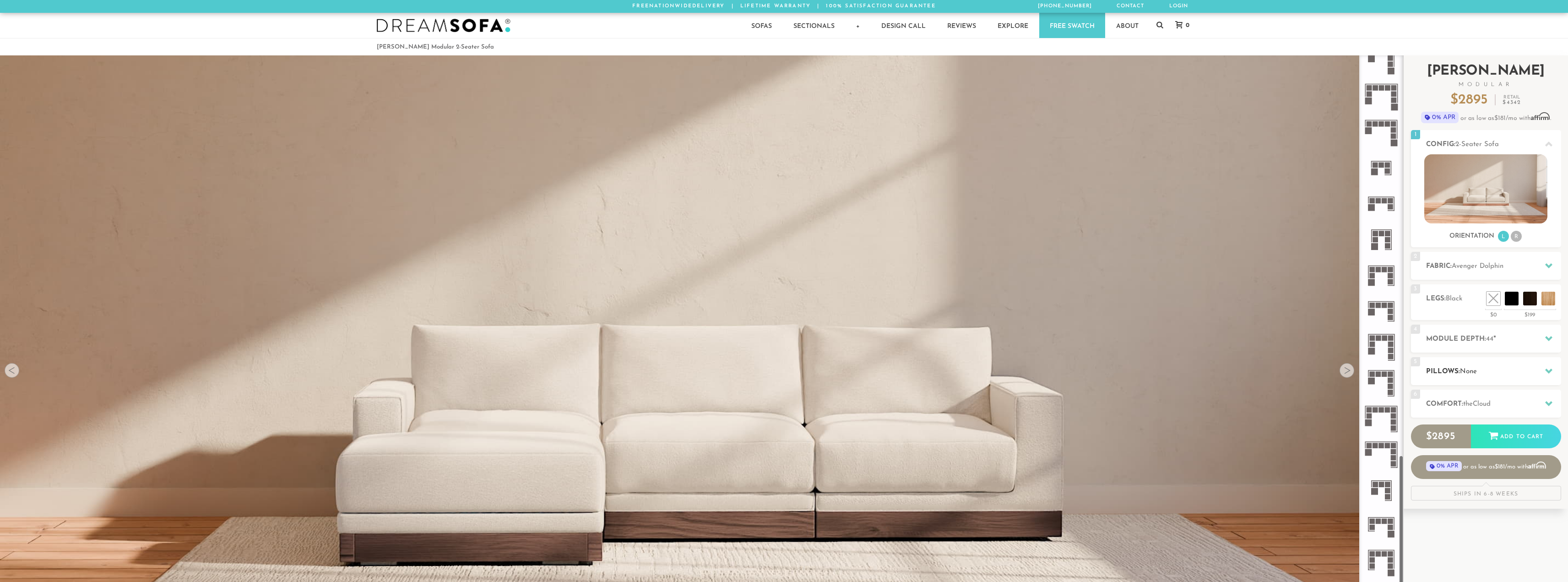
click at [1466, 376] on h2 "Pillows: None" at bounding box center [1494, 371] width 135 height 10
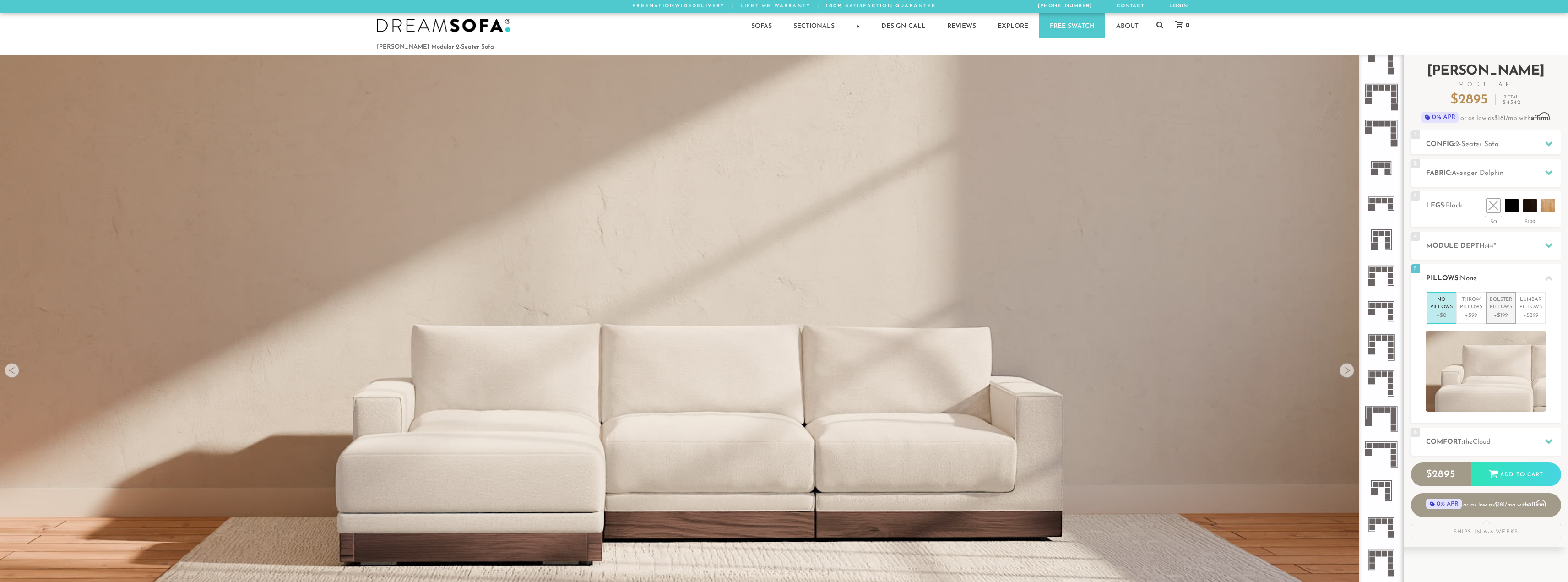
click at [1511, 309] on p "Bolster Pillows" at bounding box center [1500, 304] width 23 height 15
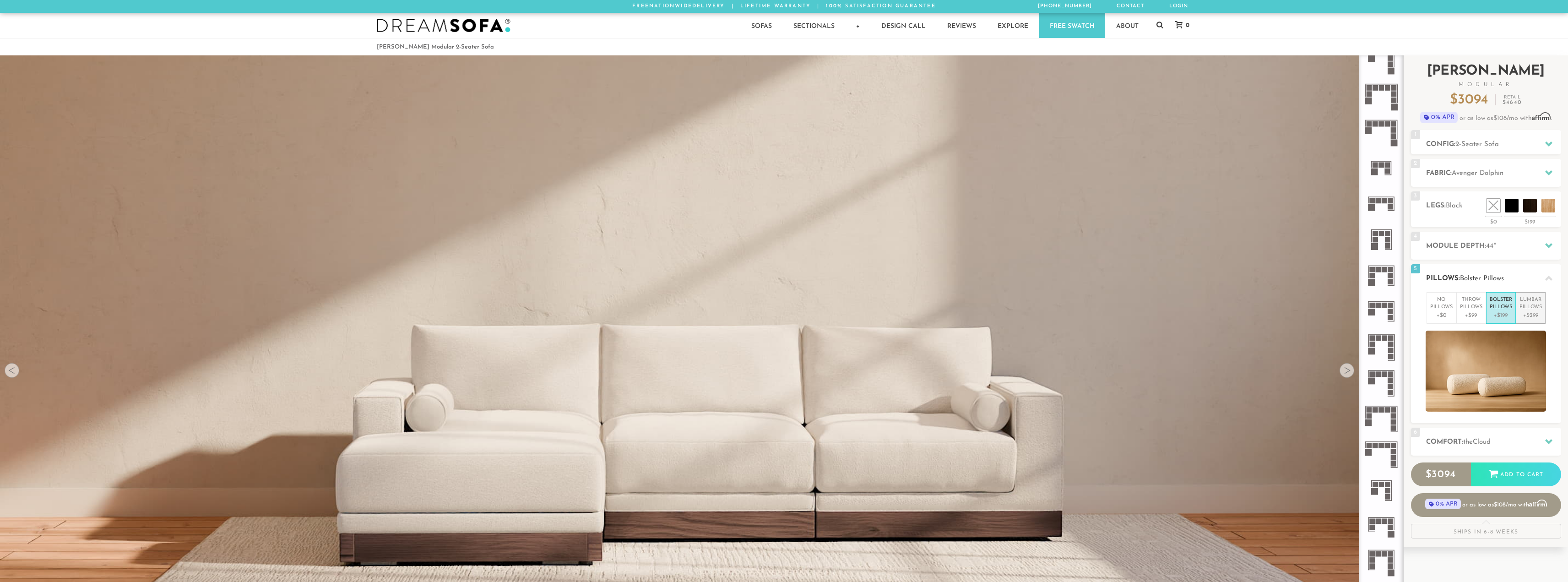
click at [1532, 309] on p "Lumbar Pillows" at bounding box center [1530, 304] width 23 height 15
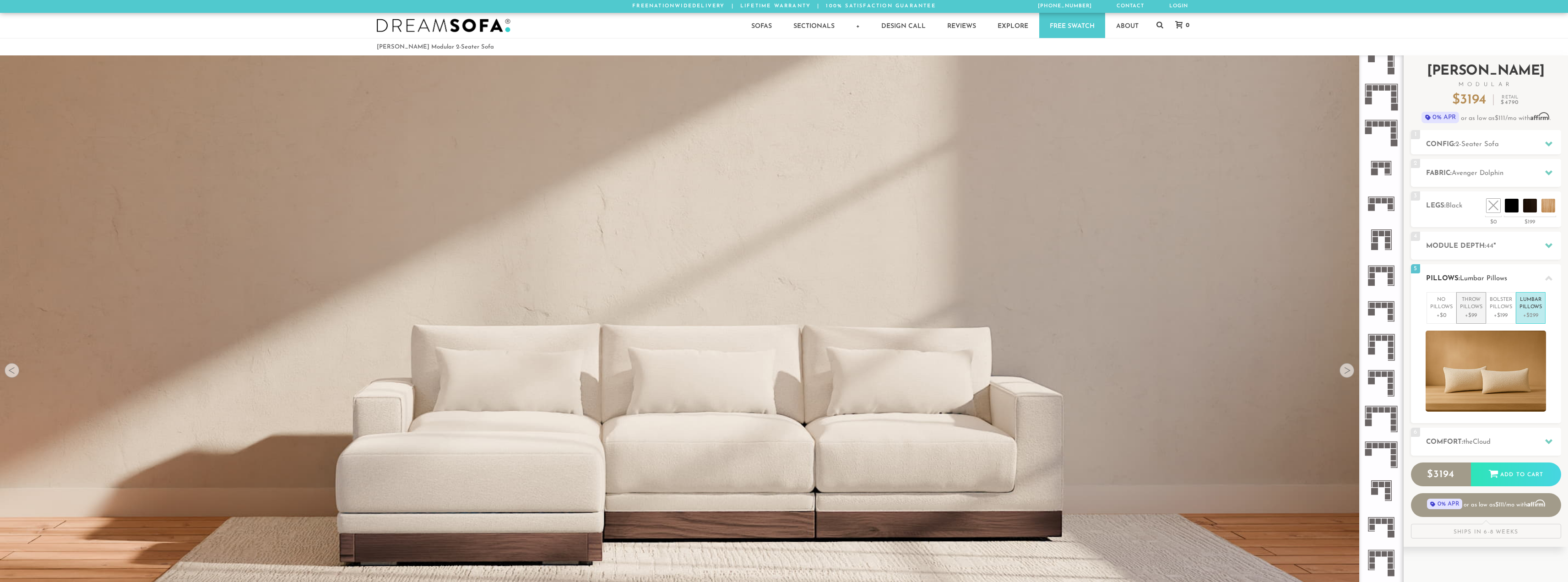
click at [1468, 313] on p "+$99" at bounding box center [1471, 315] width 23 height 9
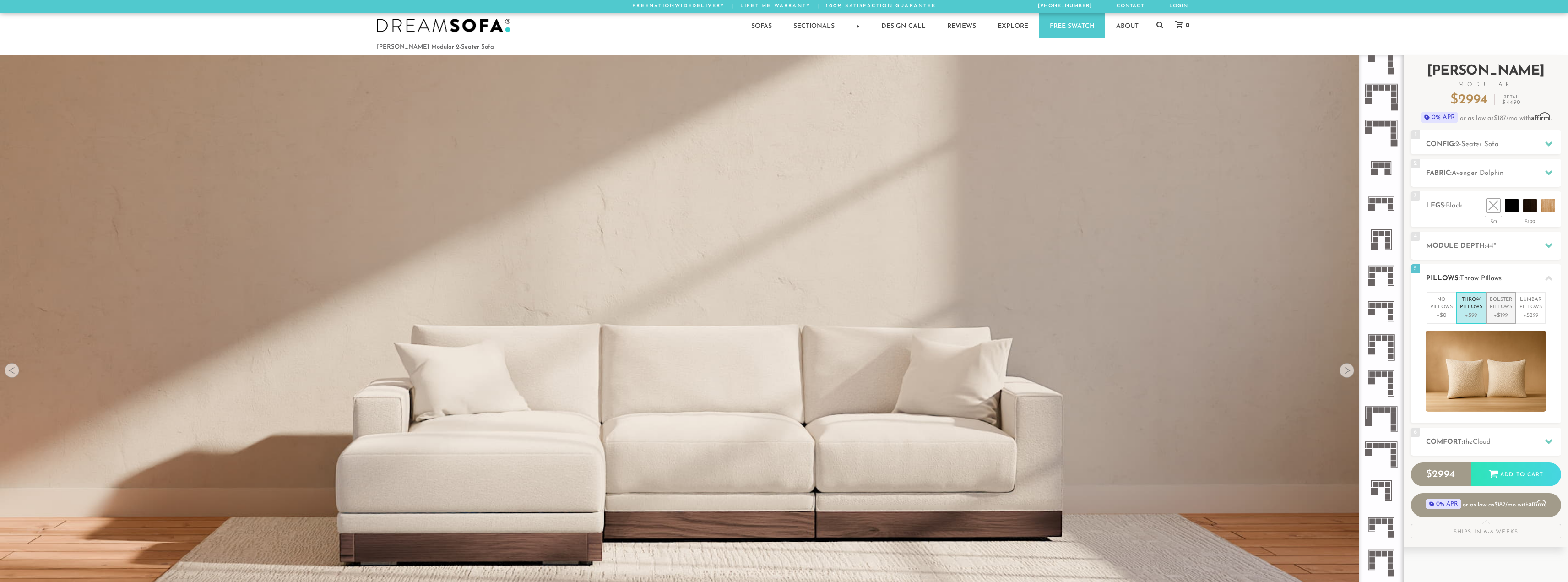
click at [1494, 310] on p "Bolster Pillows" at bounding box center [1500, 304] width 23 height 15
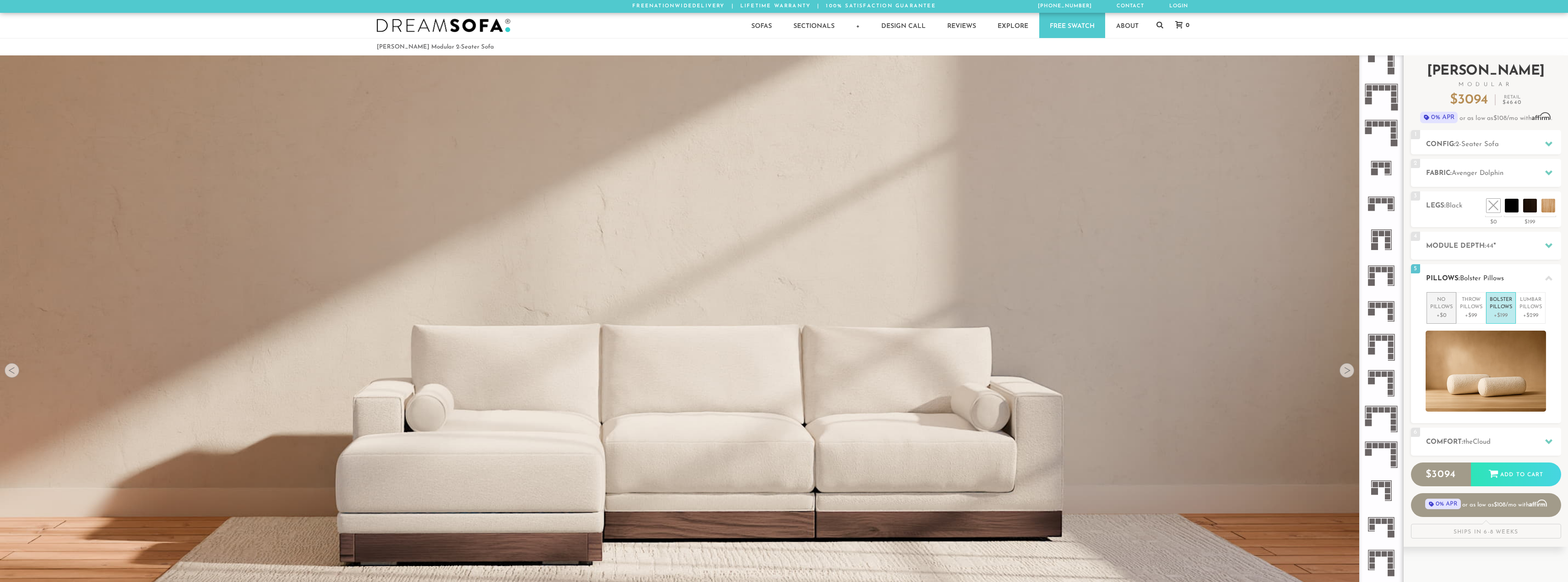
click at [1443, 306] on p "No Pillows" at bounding box center [1441, 304] width 23 height 15
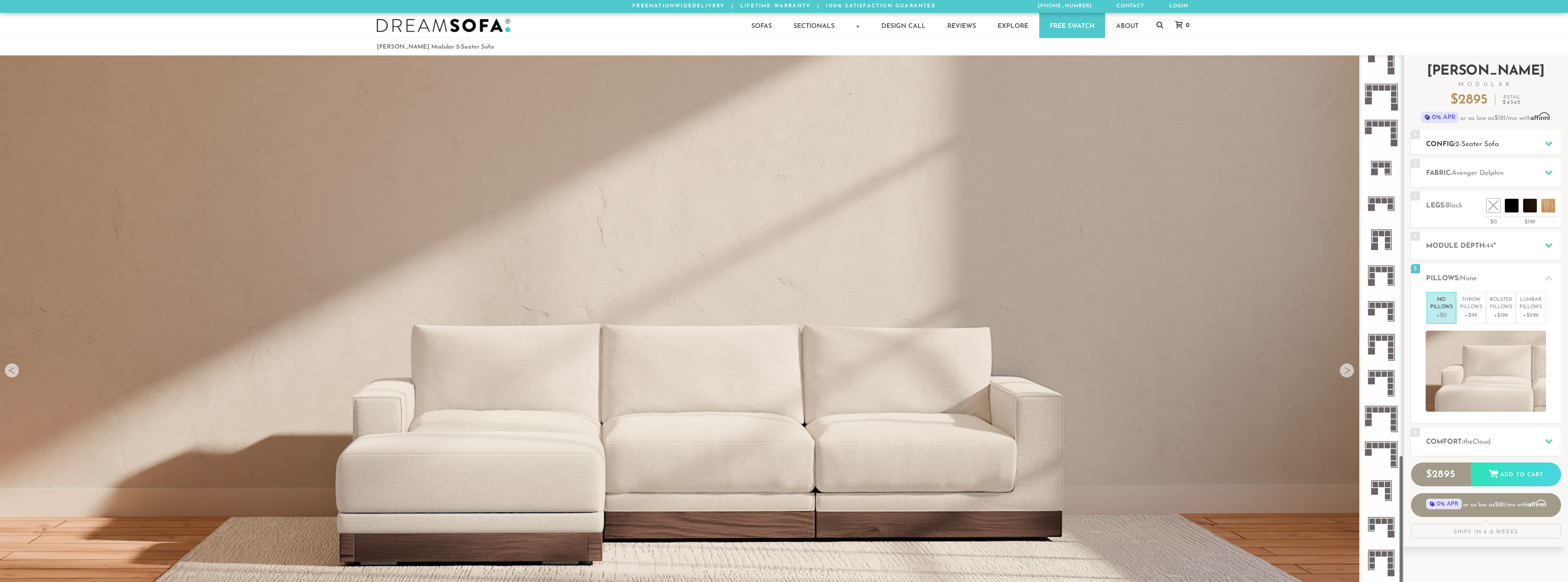
click at [1491, 144] on span "2-Seater Sofa" at bounding box center [1477, 144] width 43 height 7
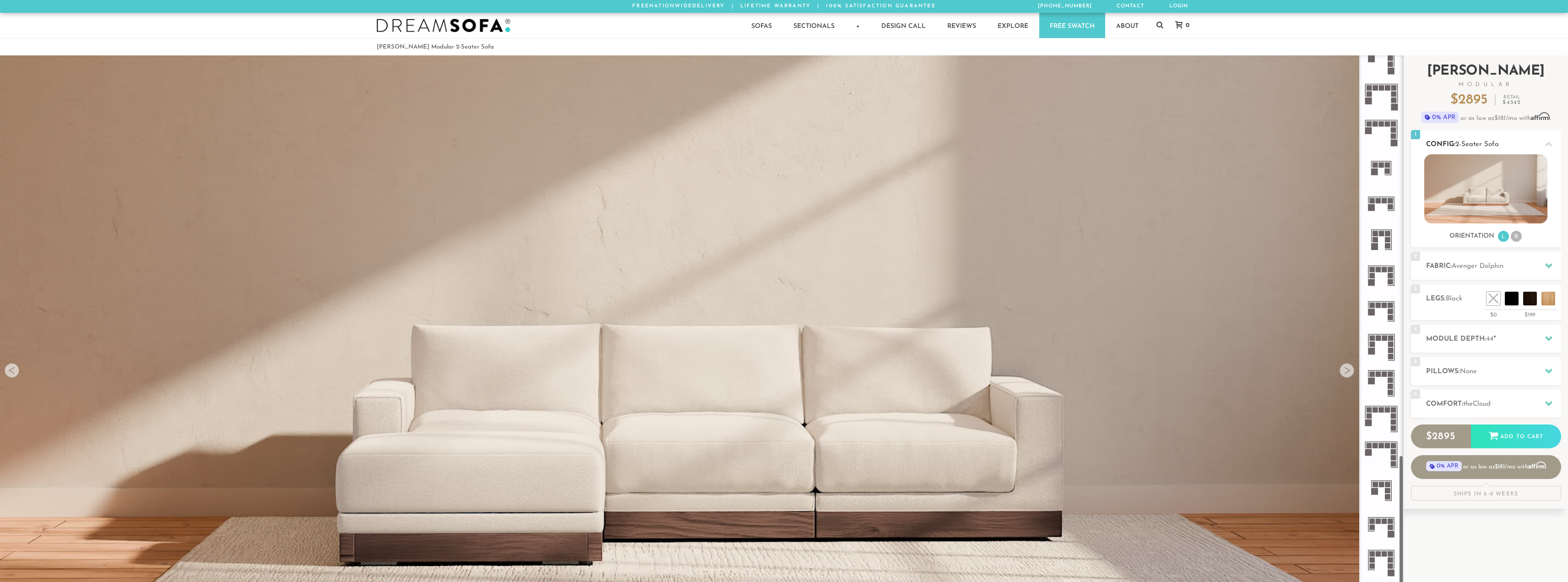
click at [1482, 200] on img at bounding box center [1486, 189] width 123 height 69
